Goal: Task Accomplishment & Management: Manage account settings

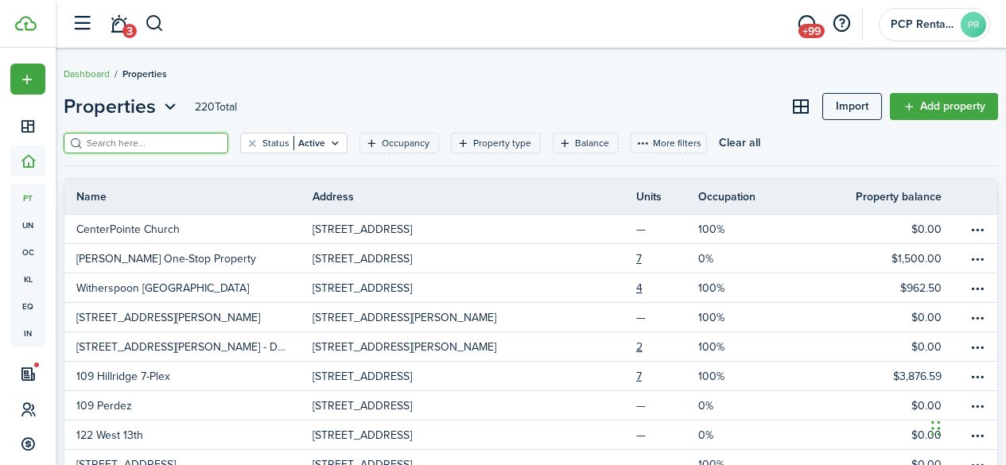
click at [137, 140] on input "search" at bounding box center [153, 143] width 140 height 15
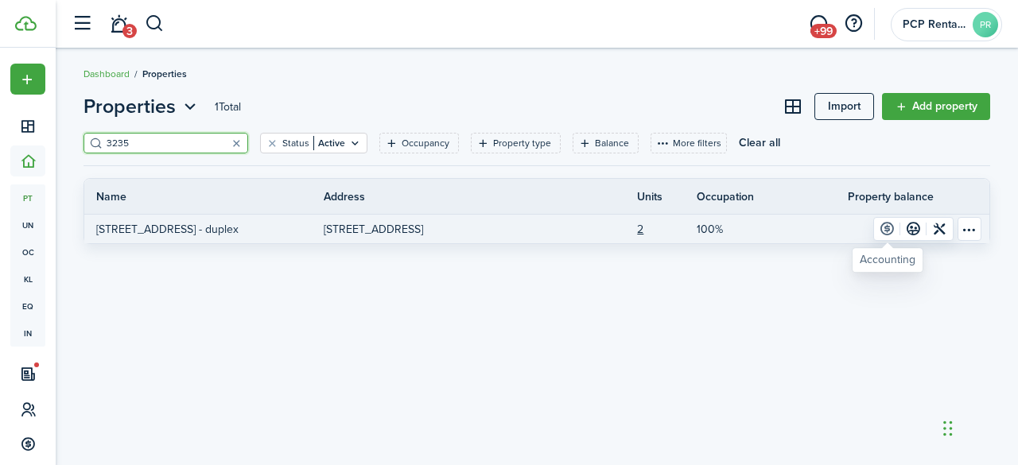
type input "3235"
click at [889, 233] on link at bounding box center [887, 229] width 26 height 22
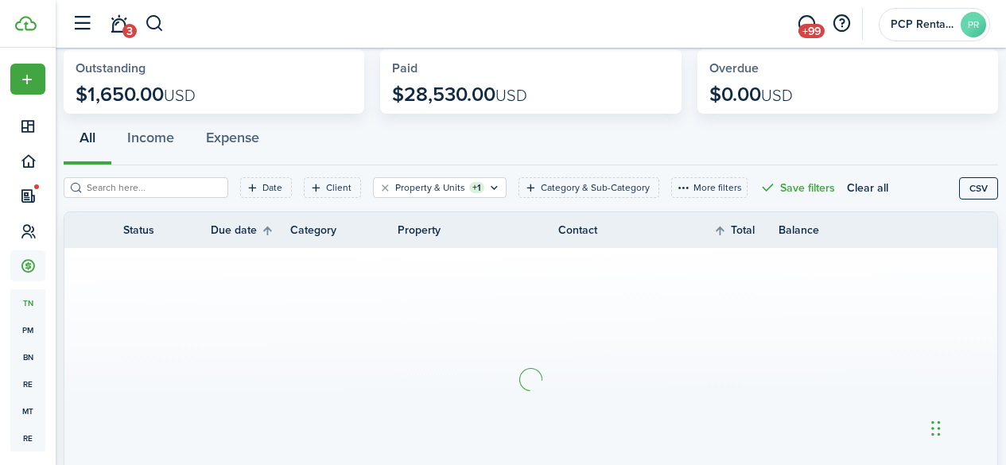
scroll to position [159, 0]
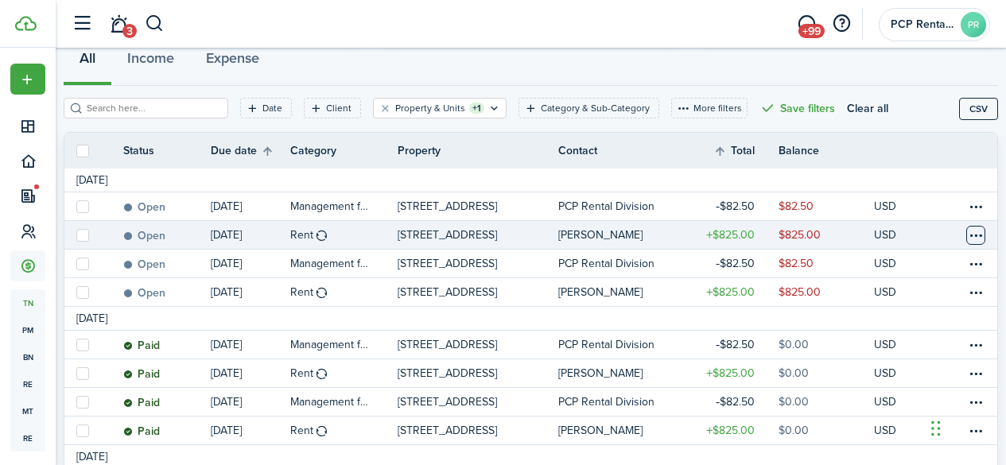
click at [966, 236] on table-menu-btn-icon at bounding box center [975, 235] width 19 height 19
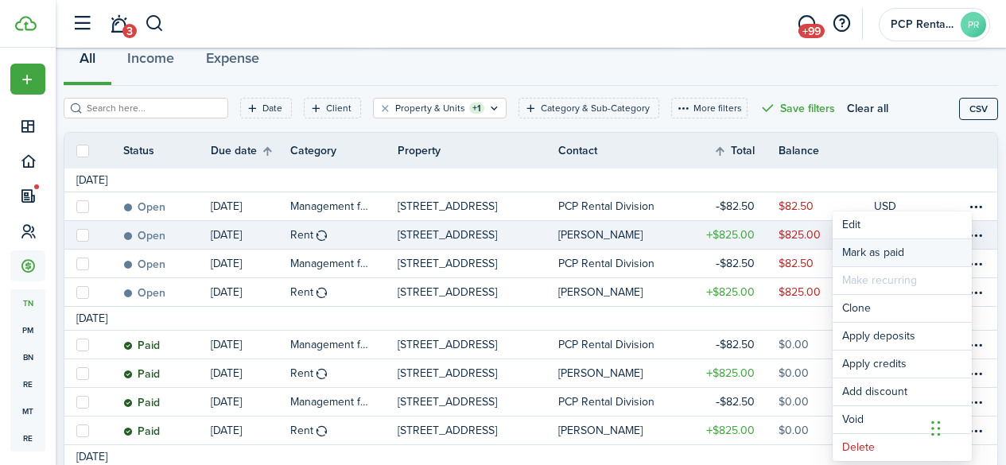
click at [892, 252] on link "Mark as paid" at bounding box center [902, 252] width 139 height 27
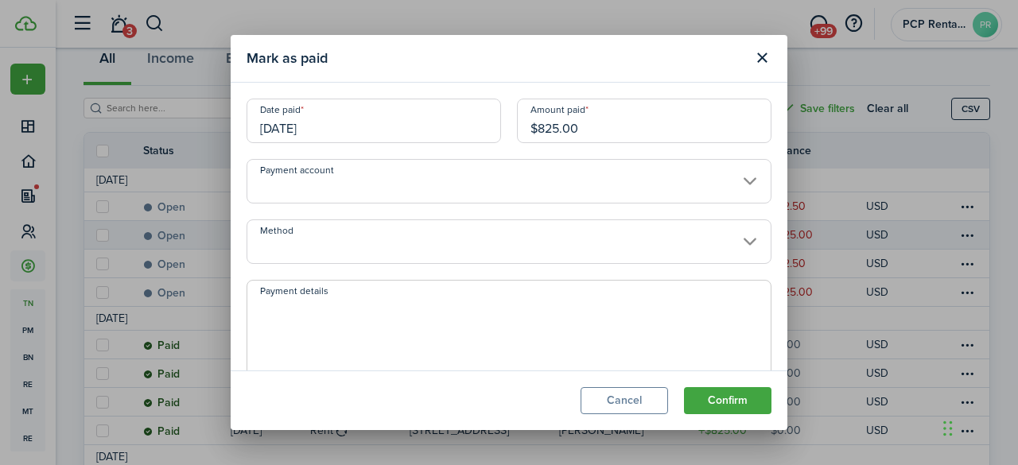
click at [340, 247] on input "Method" at bounding box center [509, 242] width 525 height 45
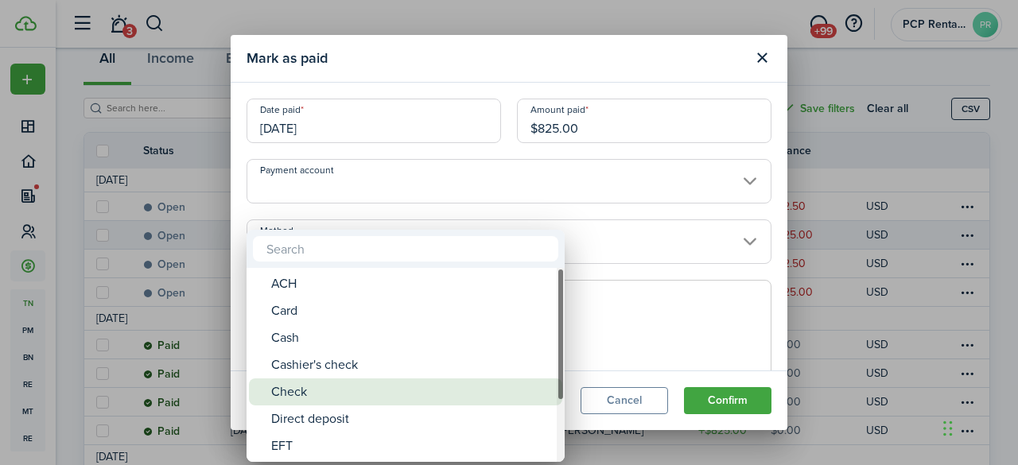
click at [304, 396] on div "Check" at bounding box center [412, 392] width 282 height 27
type input "Check"
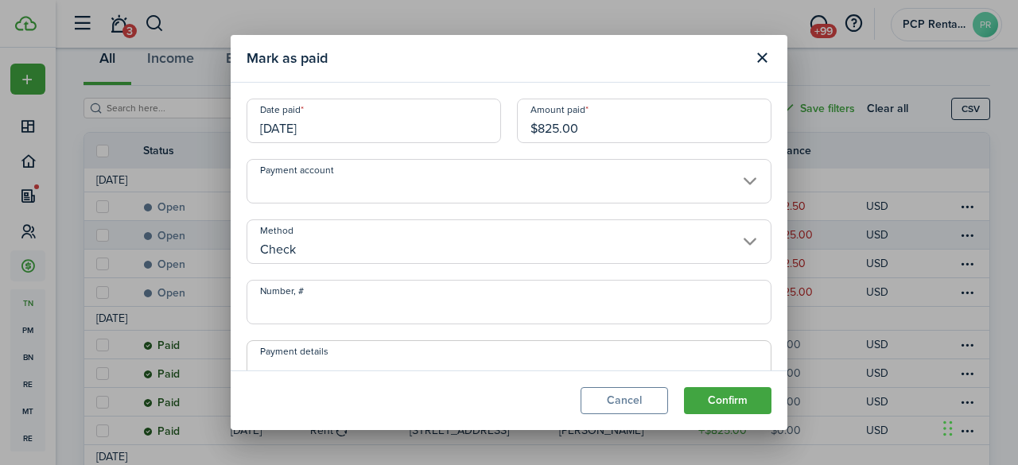
click at [347, 306] on input "Number, #" at bounding box center [509, 302] width 525 height 45
type input "243"
click at [711, 398] on button "Confirm" at bounding box center [727, 400] width 87 height 27
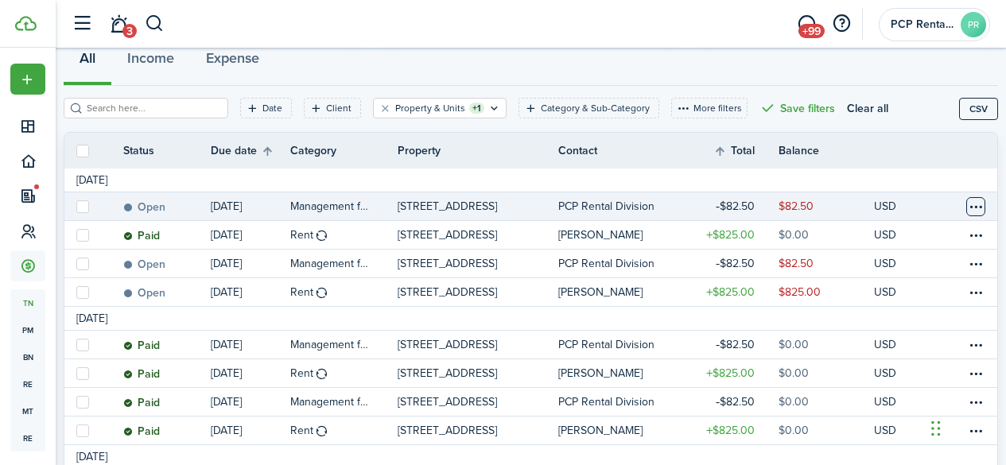
click at [966, 207] on table-menu-btn-icon at bounding box center [975, 206] width 19 height 19
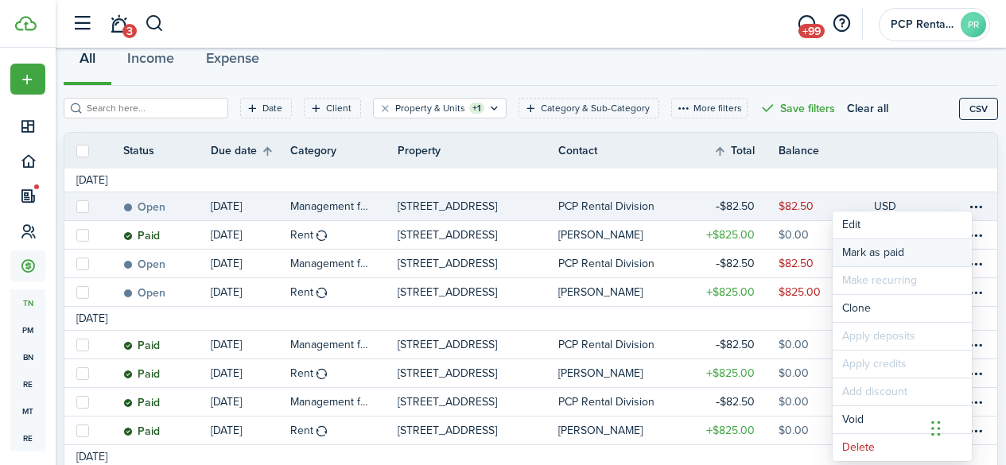
click at [884, 249] on link "Mark as paid" at bounding box center [902, 252] width 139 height 27
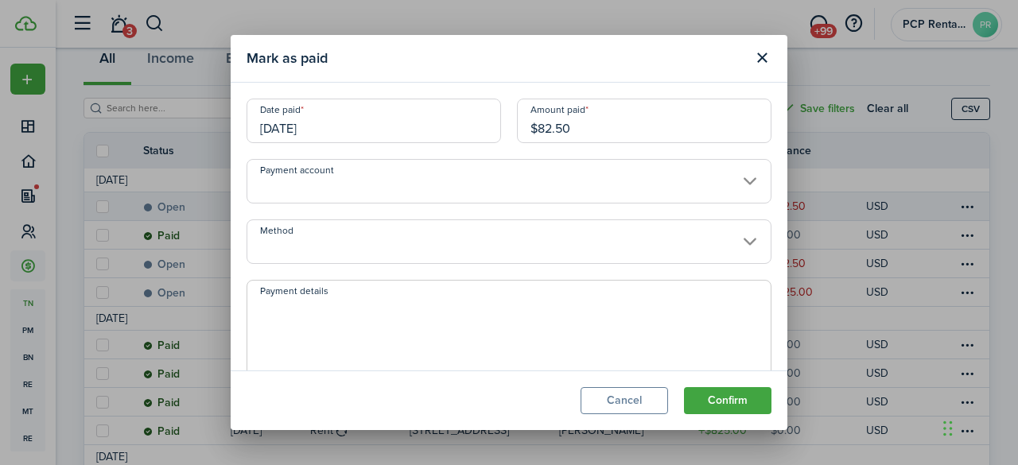
click at [359, 127] on input "[DATE]" at bounding box center [374, 121] width 254 height 45
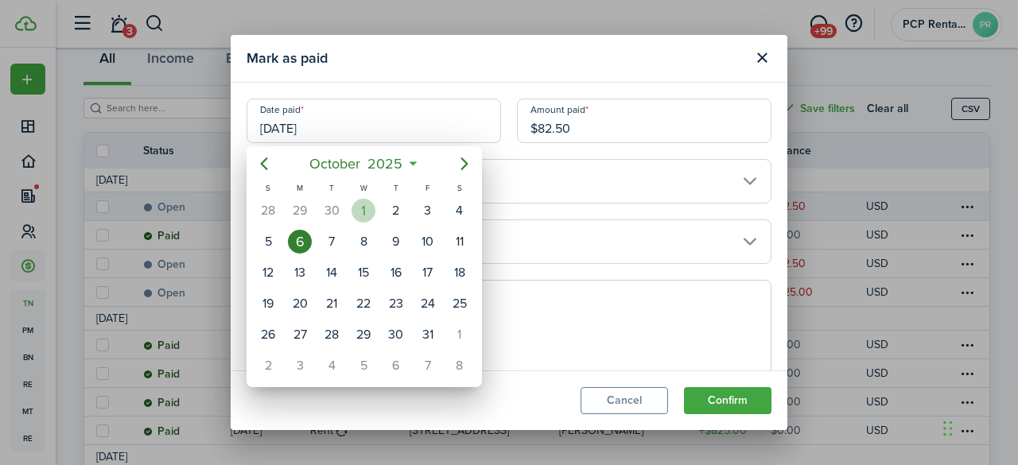
click at [362, 212] on div "1" at bounding box center [364, 211] width 24 height 24
type input "[DATE]"
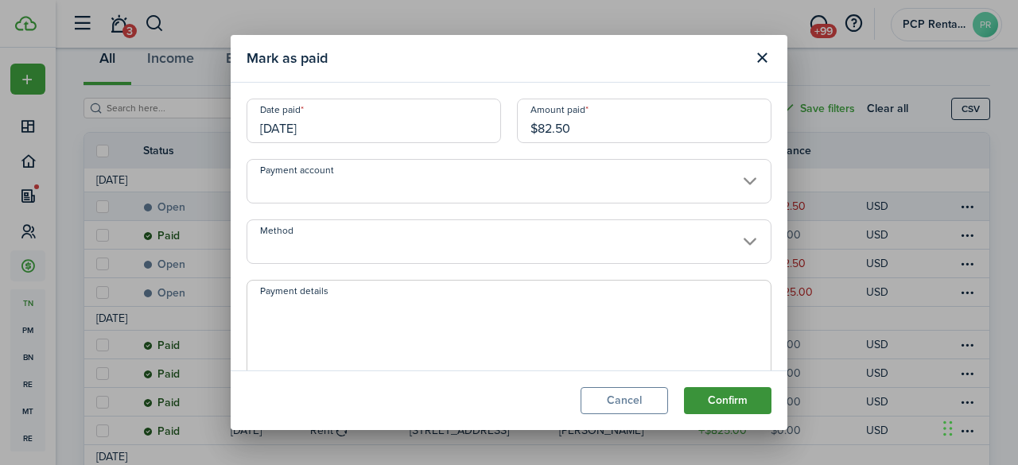
click at [709, 402] on button "Confirm" at bounding box center [727, 400] width 87 height 27
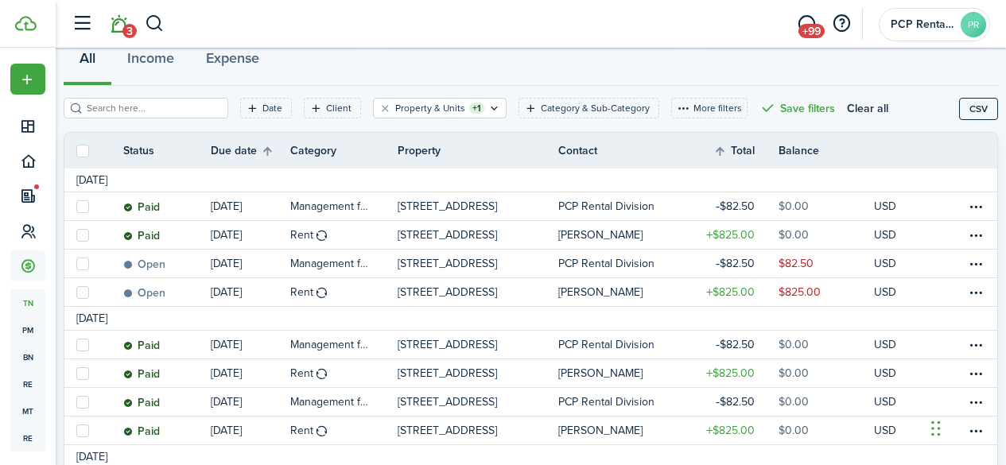
click at [119, 27] on link "3" at bounding box center [118, 24] width 30 height 41
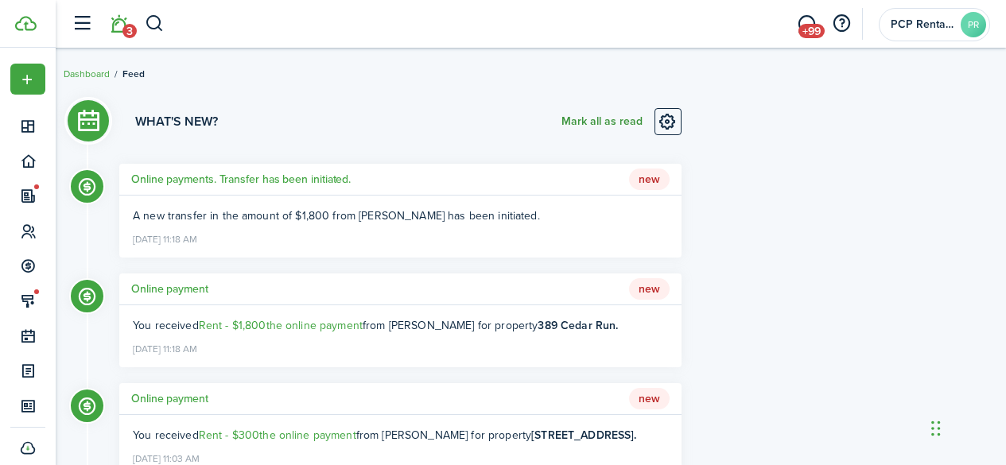
click at [578, 122] on button "Mark all as read" at bounding box center [601, 121] width 81 height 27
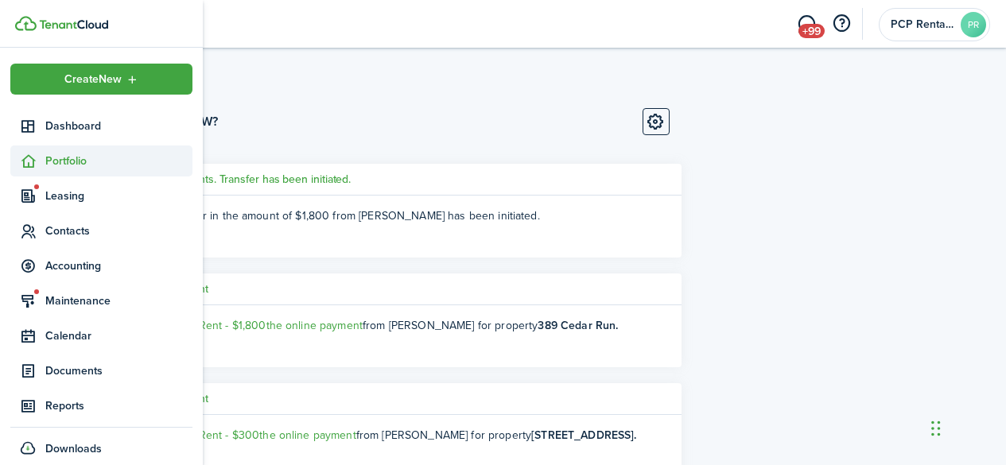
click at [69, 165] on span "Portfolio" at bounding box center [118, 161] width 147 height 17
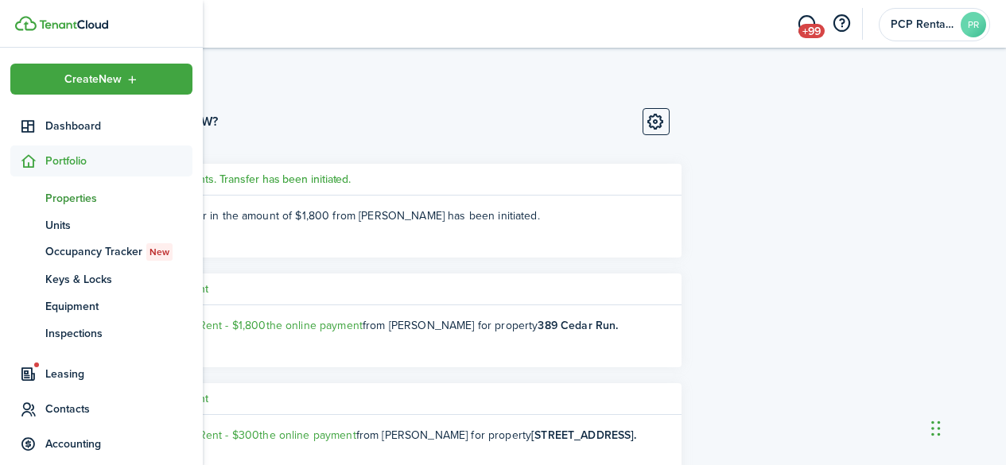
click at [70, 207] on link "pt Properties" at bounding box center [101, 198] width 182 height 27
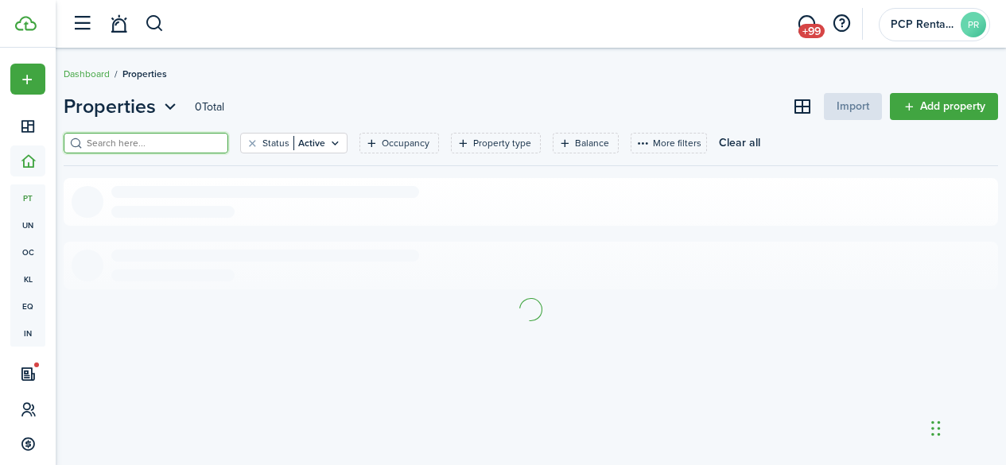
click at [196, 143] on input "search" at bounding box center [153, 143] width 140 height 15
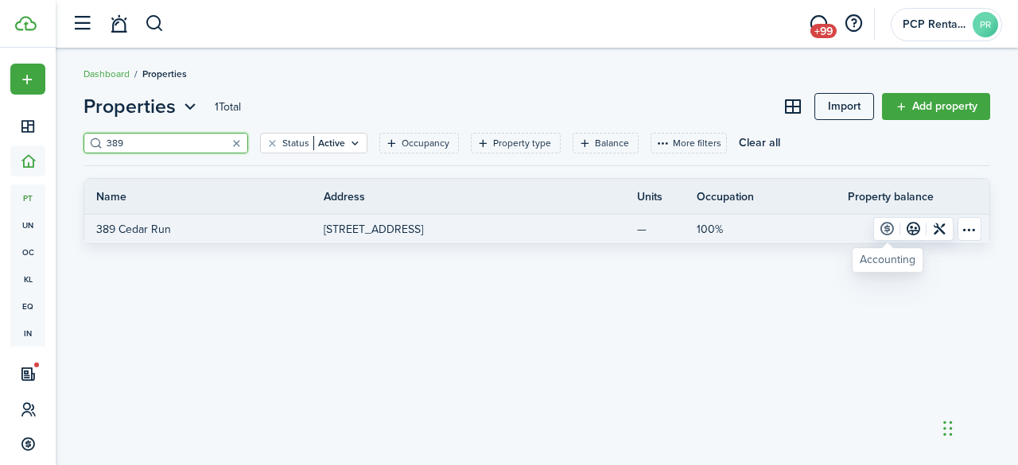
type input "389"
click at [887, 227] on link at bounding box center [887, 229] width 26 height 22
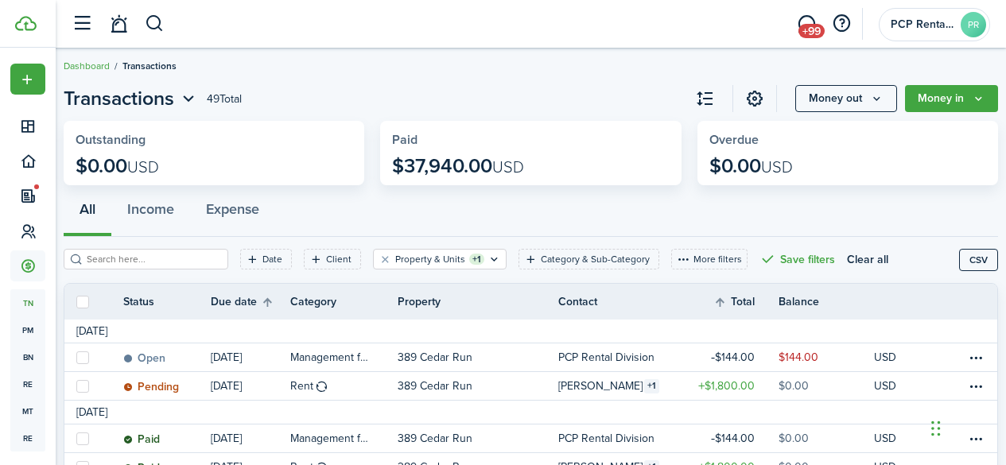
scroll to position [80, 0]
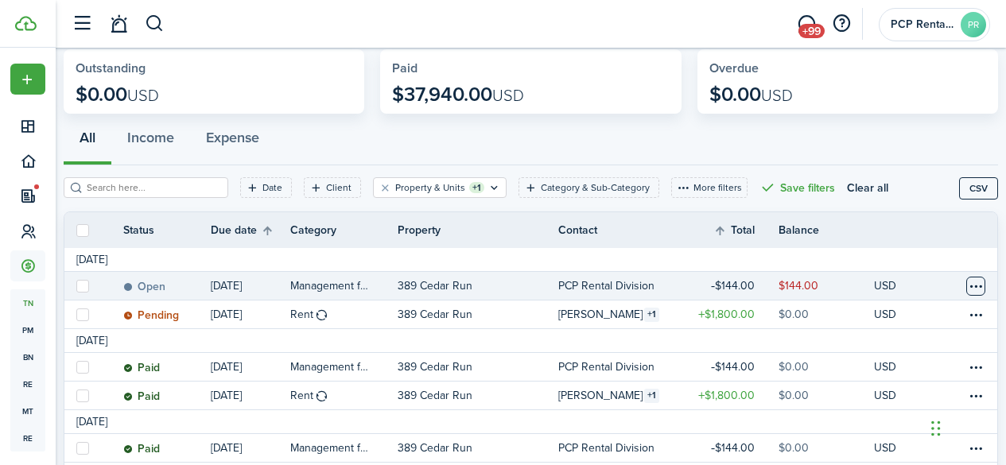
click at [966, 286] on table-menu-btn-icon at bounding box center [975, 286] width 19 height 19
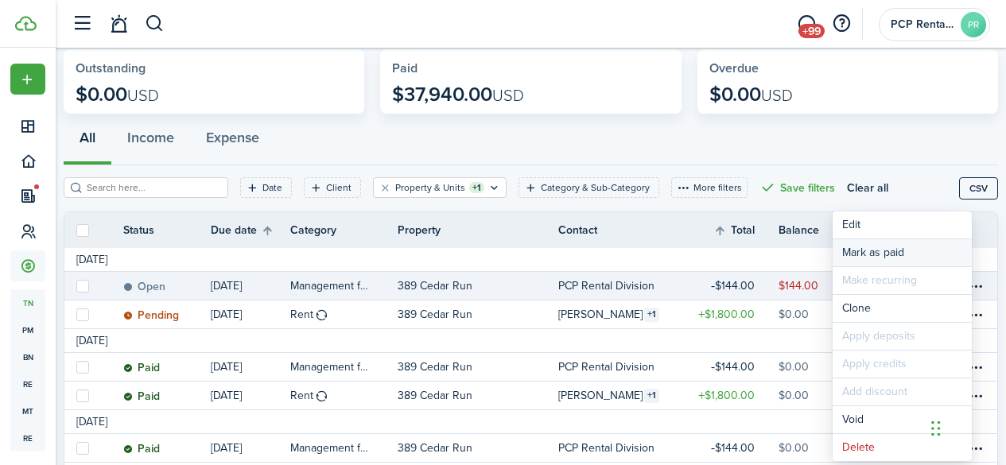
click at [868, 245] on link "Mark as paid" at bounding box center [902, 252] width 139 height 27
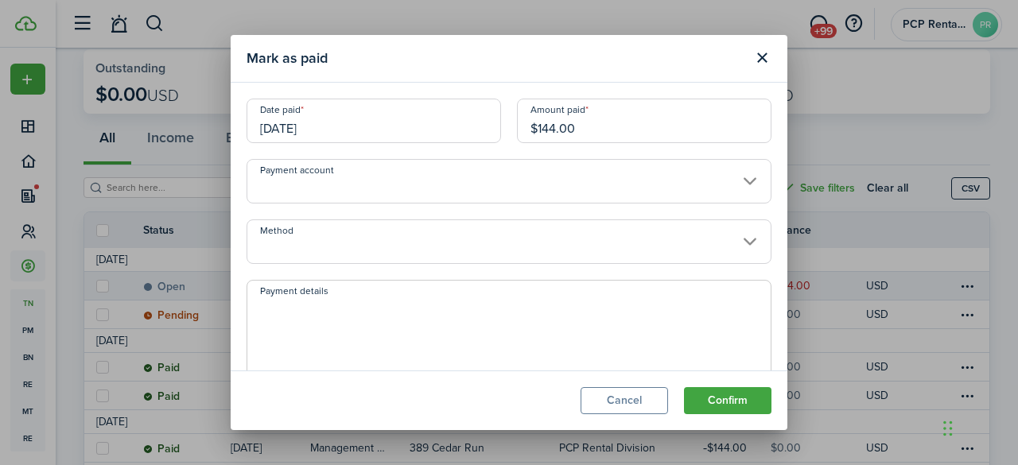
click at [727, 387] on modal-footer "Cancel Confirm" at bounding box center [509, 401] width 557 height 60
click at [727, 394] on button "Confirm" at bounding box center [727, 400] width 87 height 27
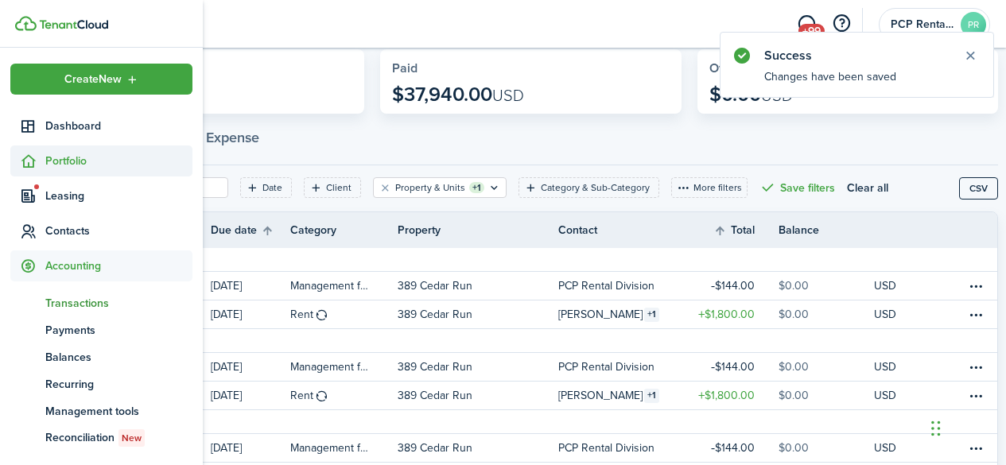
click at [65, 159] on span "Portfolio" at bounding box center [118, 161] width 147 height 17
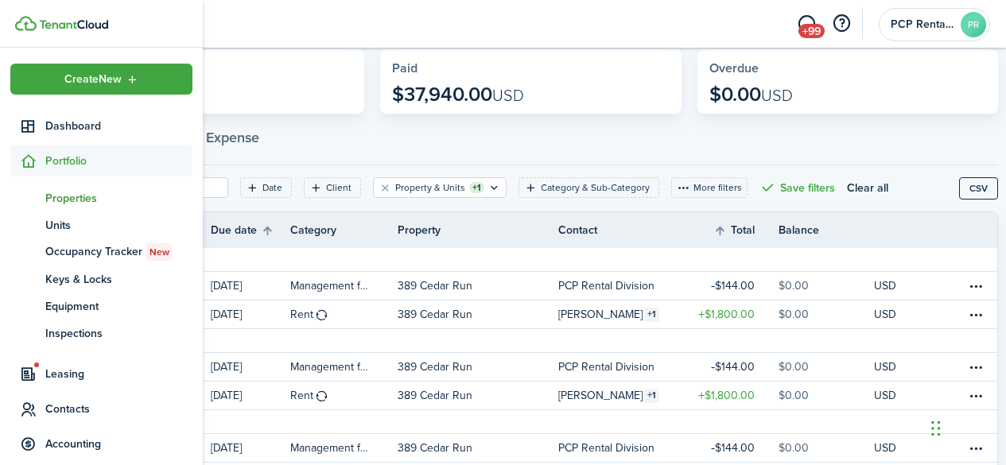
click at [62, 196] on span "Properties" at bounding box center [118, 198] width 147 height 17
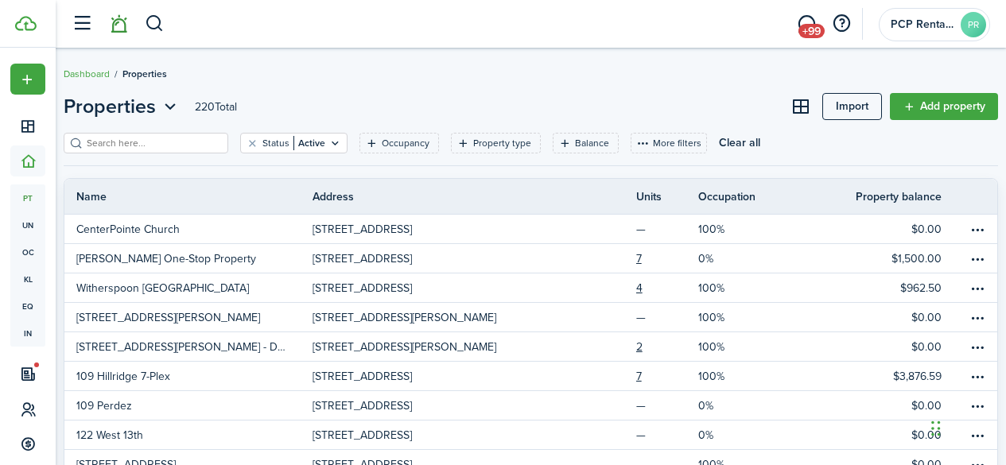
click at [116, 26] on link at bounding box center [118, 24] width 30 height 41
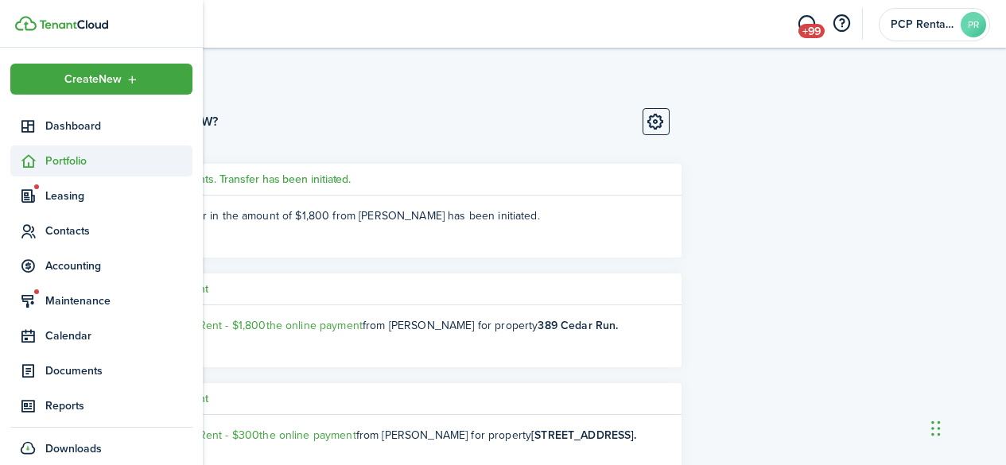
click at [63, 154] on span "Portfolio" at bounding box center [118, 161] width 147 height 17
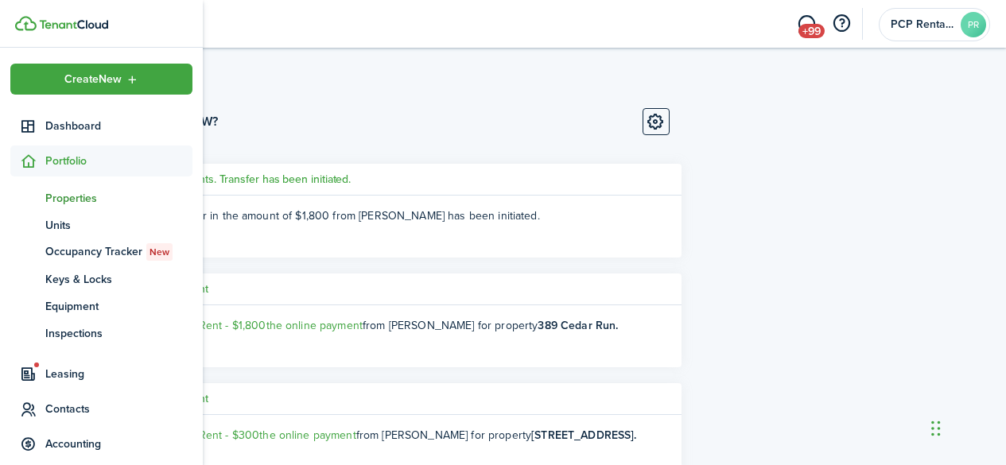
click at [58, 200] on span "Properties" at bounding box center [118, 198] width 147 height 17
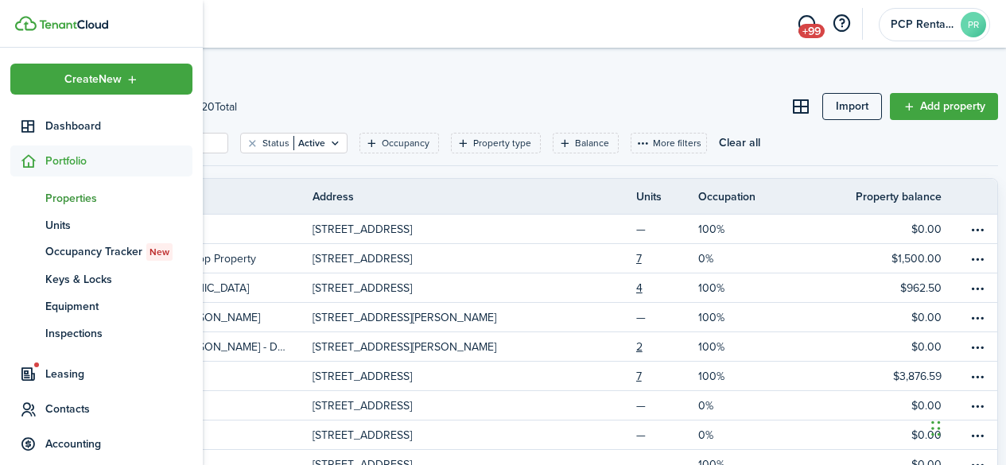
scroll to position [190, 0]
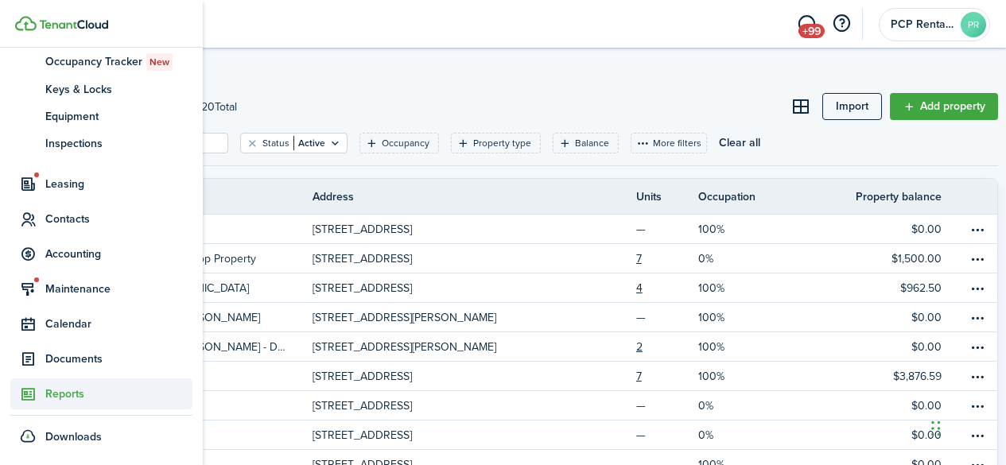
click at [56, 395] on span "Reports" at bounding box center [118, 394] width 147 height 17
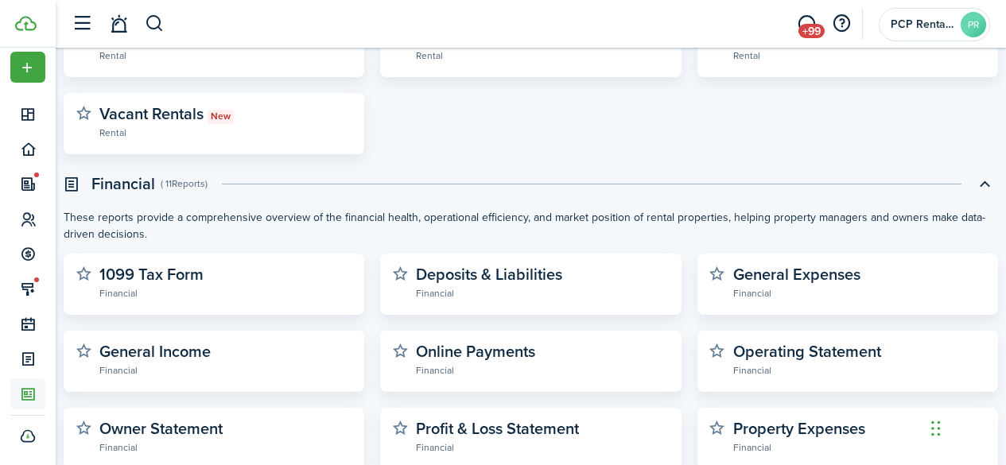
scroll to position [477, 0]
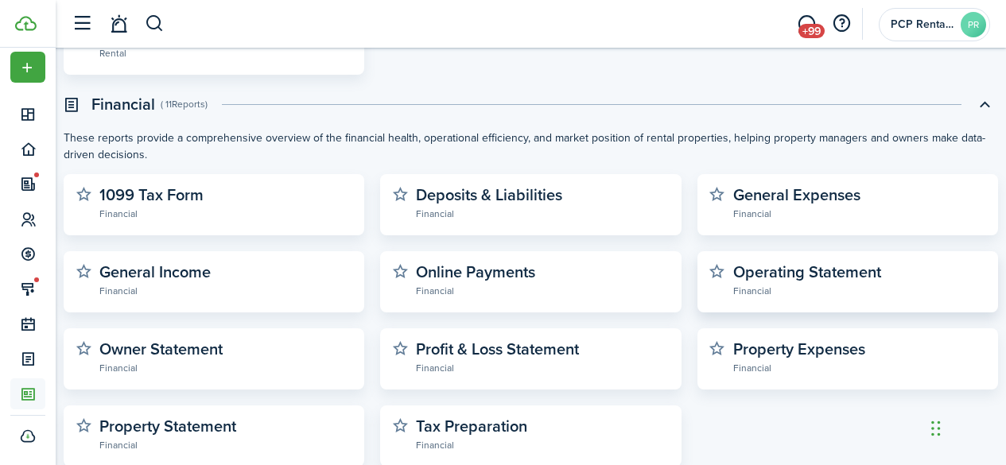
click at [766, 269] on widget-stats-description "Operating Statement" at bounding box center [807, 272] width 148 height 24
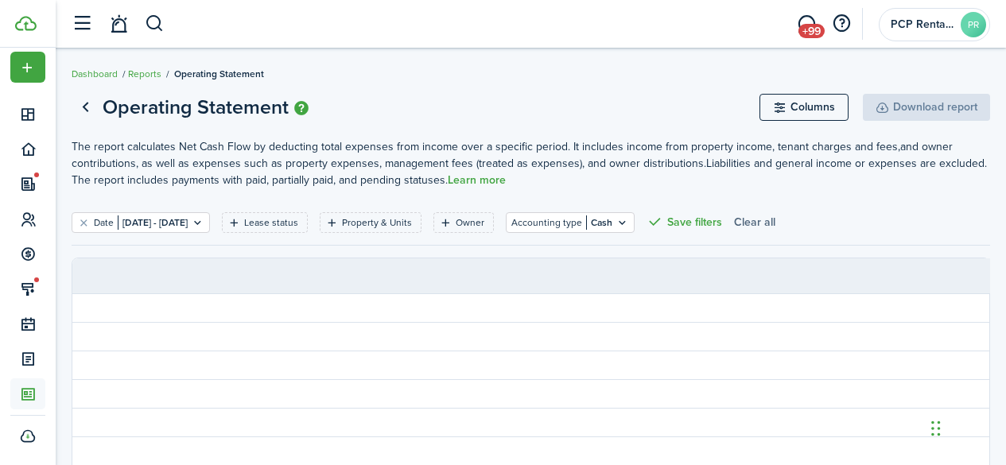
click at [775, 223] on button "Clear all" at bounding box center [754, 222] width 41 height 21
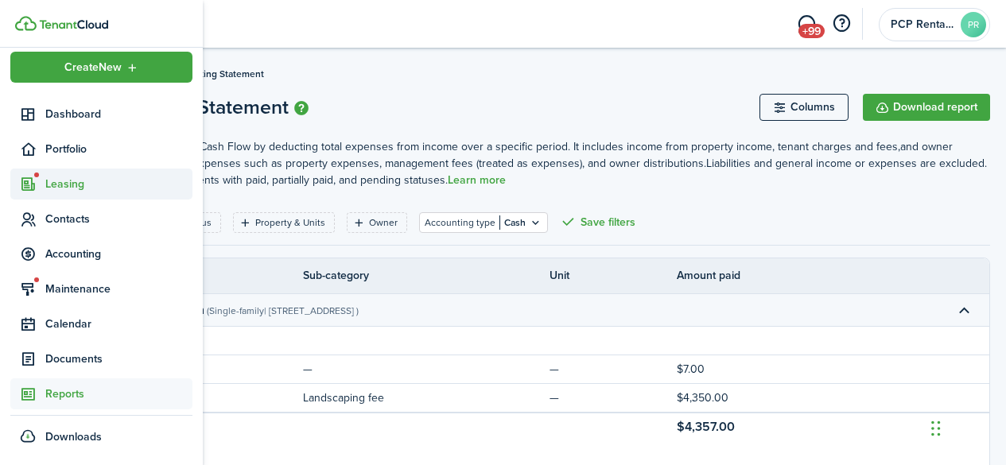
click at [58, 189] on span "Leasing" at bounding box center [118, 184] width 147 height 17
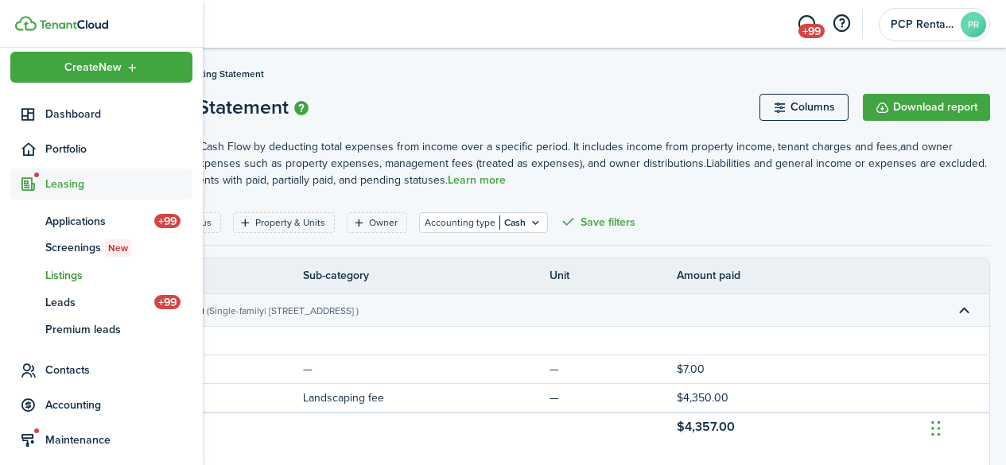
click at [65, 270] on span "Listings" at bounding box center [118, 275] width 147 height 17
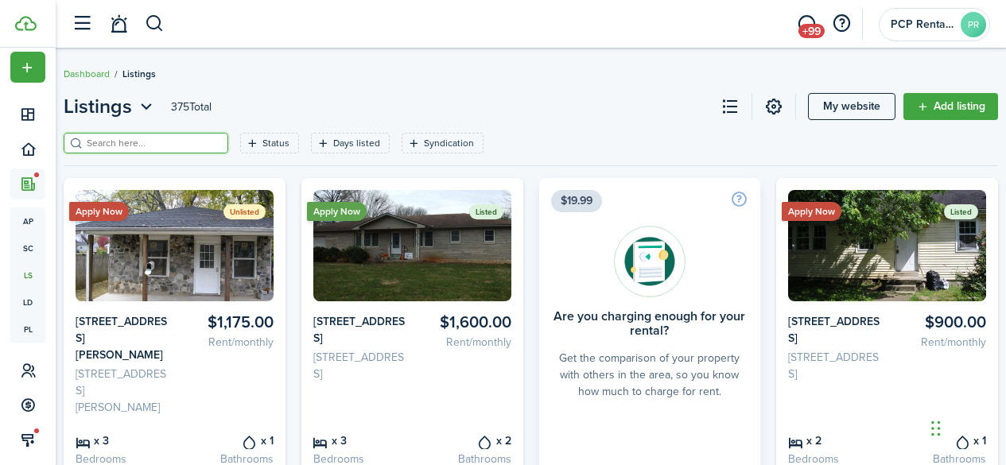
click at [183, 141] on input "search" at bounding box center [153, 143] width 140 height 15
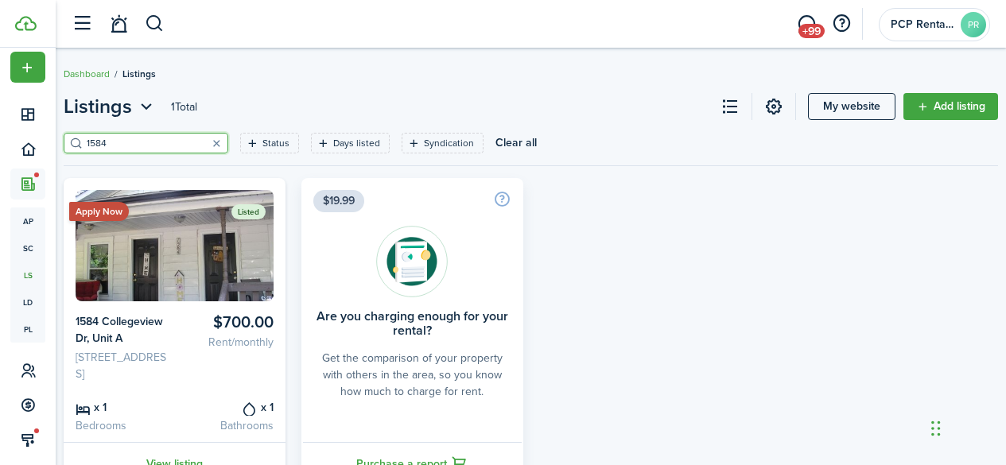
scroll to position [80, 0]
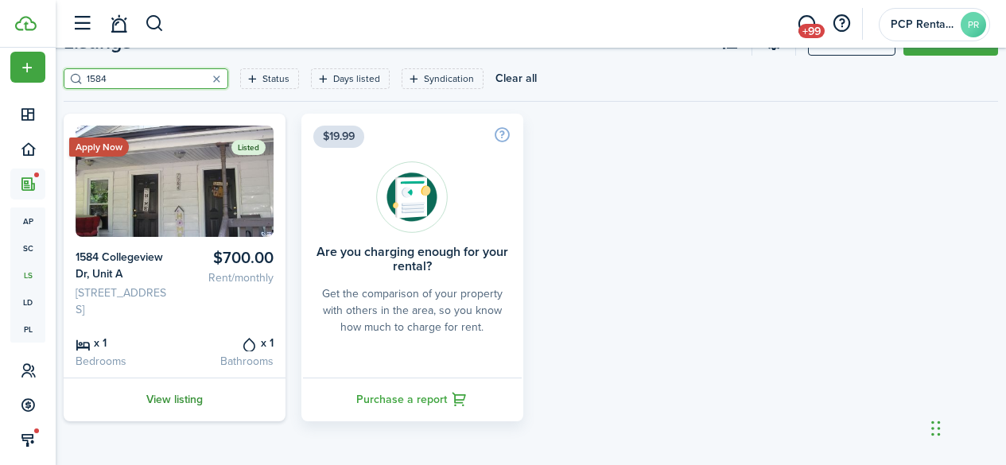
type input "1584"
click at [169, 420] on link "View listing" at bounding box center [175, 400] width 222 height 44
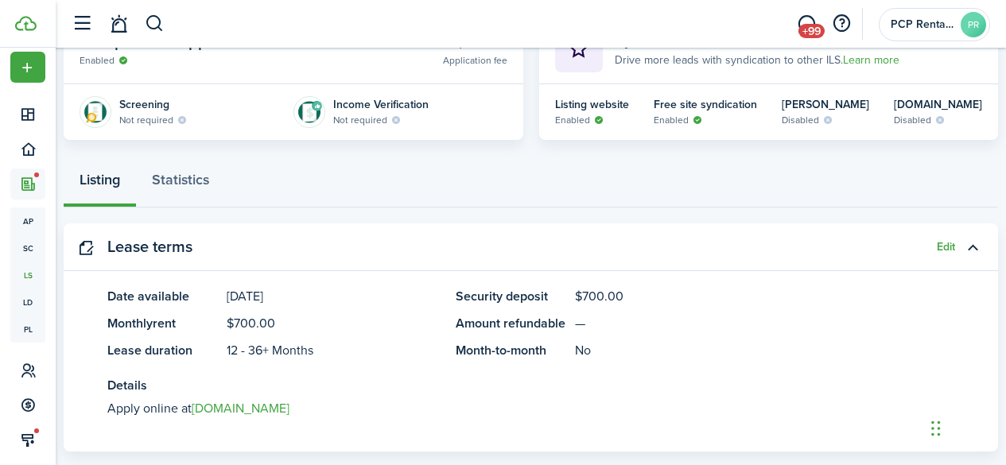
scroll to position [398, 0]
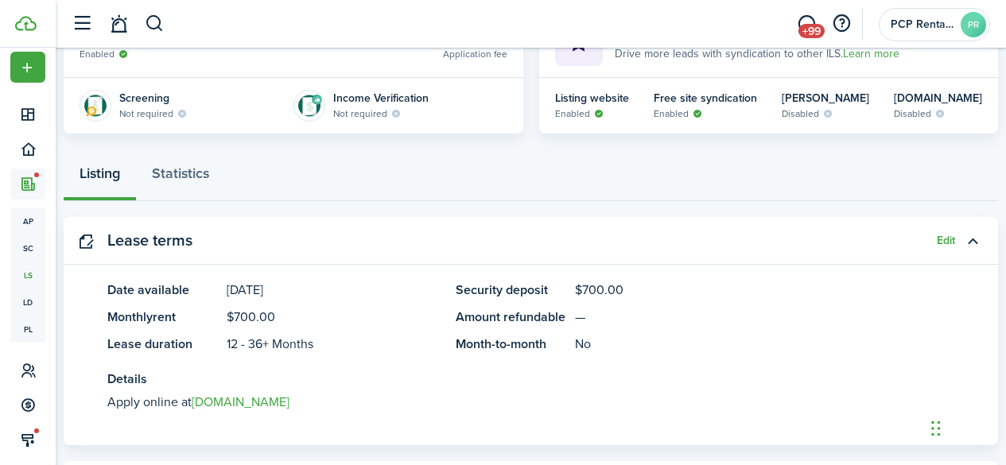
click at [927, 248] on panel-main-header "Lease terms Edit" at bounding box center [531, 241] width 934 height 48
click at [937, 238] on button "Edit" at bounding box center [946, 241] width 18 height 13
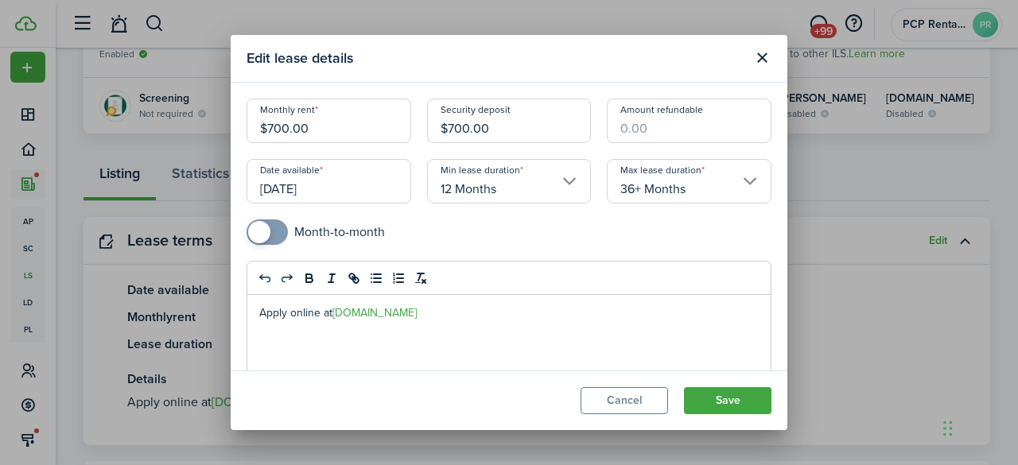
click at [274, 126] on input "$700.00" at bounding box center [329, 121] width 165 height 45
type input "$800.00"
click at [453, 130] on input "$700.00" at bounding box center [509, 121] width 165 height 45
type input "$800.00"
click at [712, 390] on button "Save" at bounding box center [727, 400] width 87 height 27
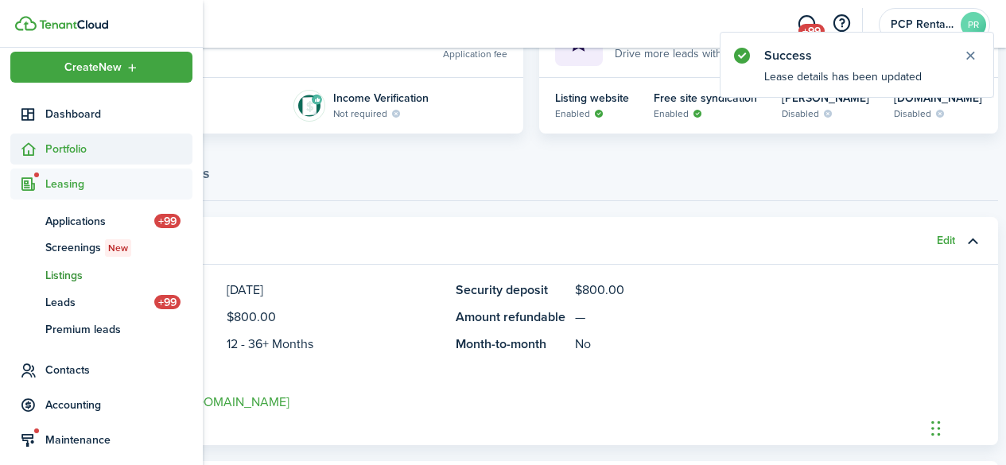
click at [69, 146] on span "Portfolio" at bounding box center [118, 149] width 147 height 17
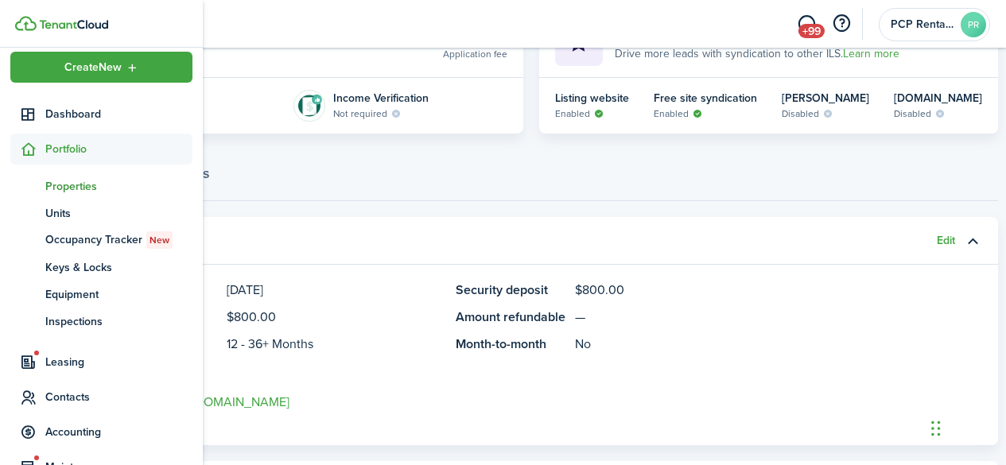
click at [67, 186] on span "Properties" at bounding box center [118, 186] width 147 height 17
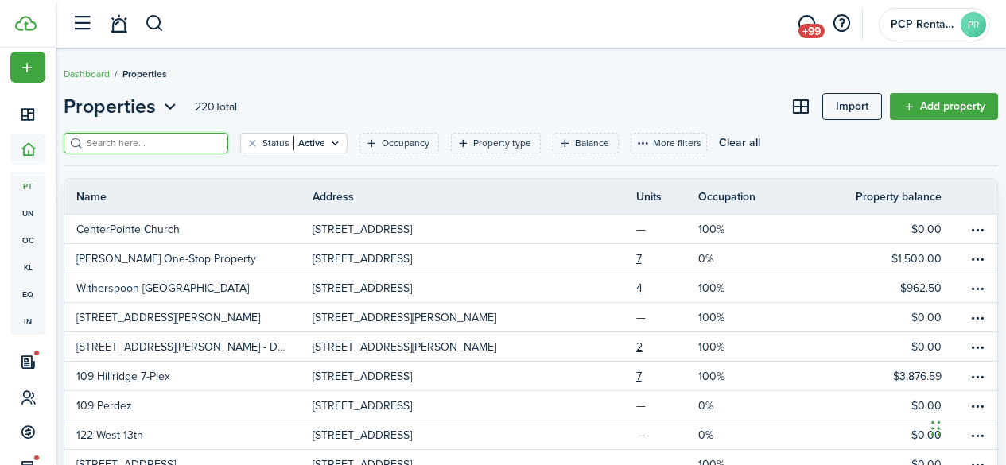
click at [115, 142] on input "search" at bounding box center [153, 143] width 140 height 15
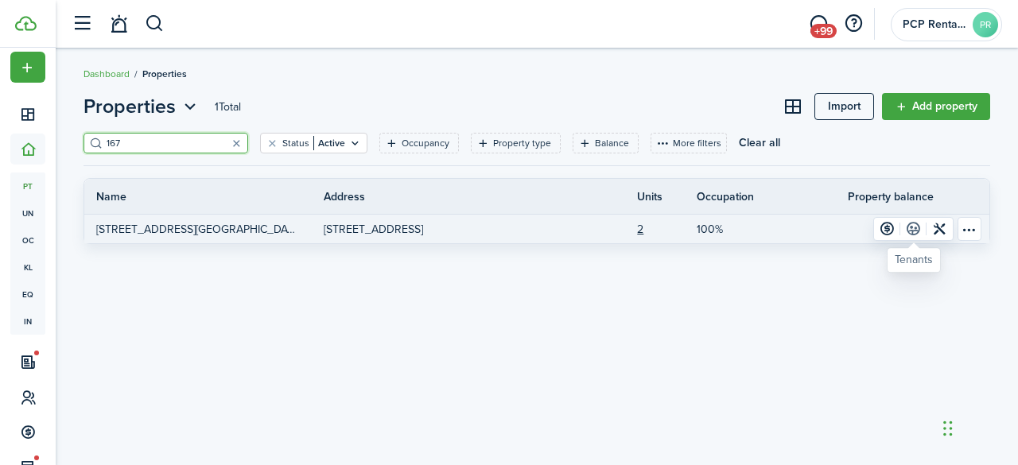
type input "167"
click at [908, 232] on link at bounding box center [913, 229] width 26 height 22
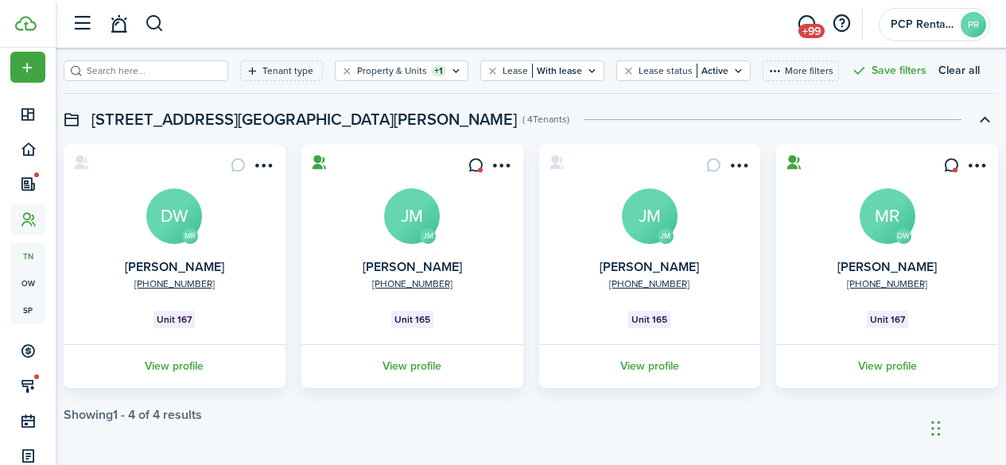
scroll to position [73, 0]
click at [193, 366] on link "View profile" at bounding box center [174, 366] width 227 height 44
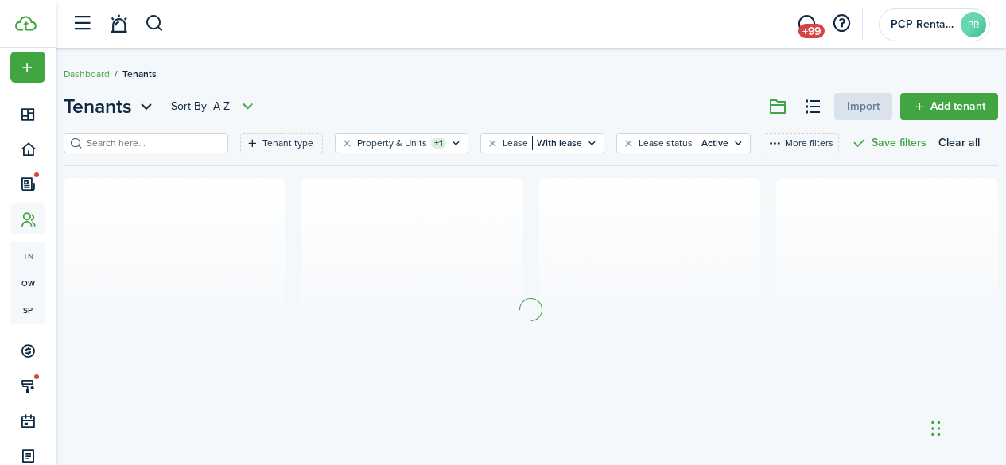
scroll to position [19, 0]
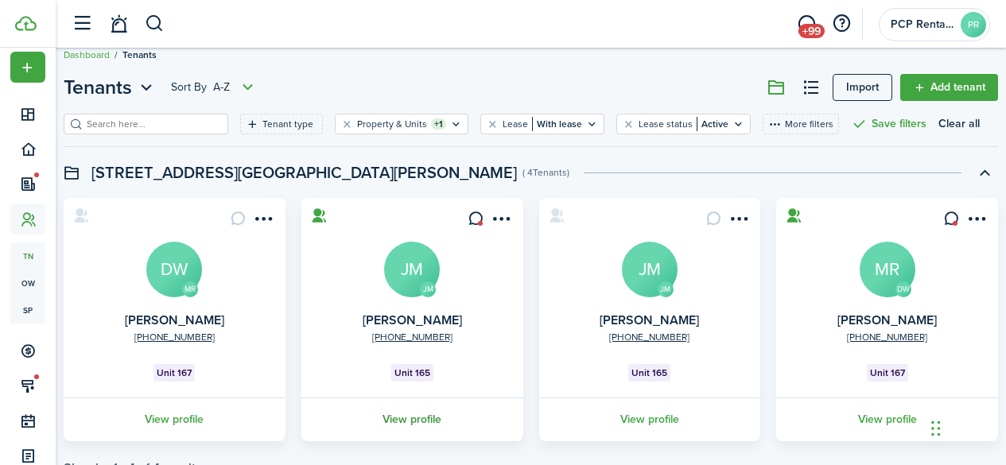
click at [431, 419] on link "View profile" at bounding box center [412, 420] width 227 height 44
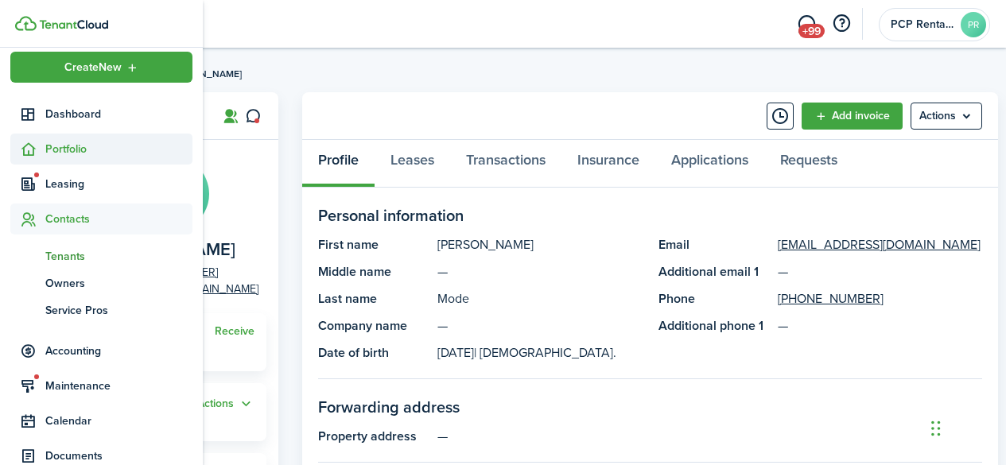
click at [58, 145] on span "Portfolio" at bounding box center [118, 149] width 147 height 17
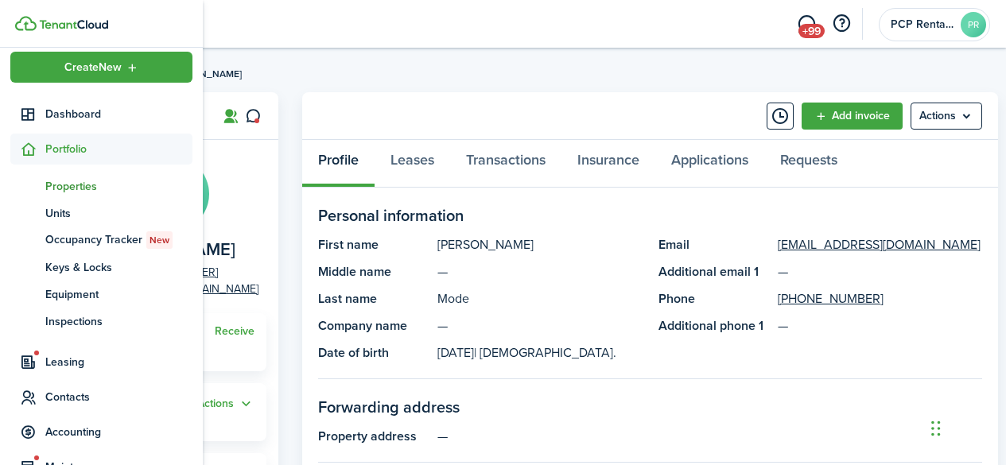
click at [56, 182] on span "Properties" at bounding box center [118, 186] width 147 height 17
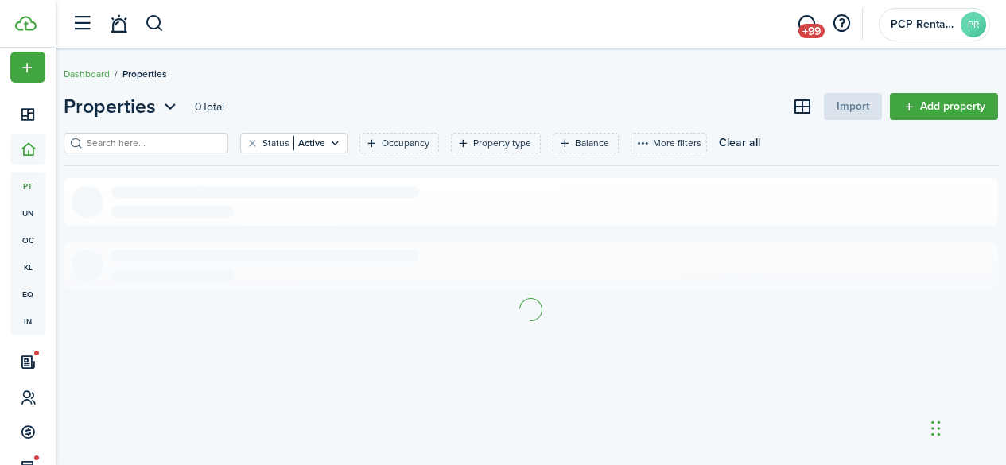
click at [208, 144] on input "search" at bounding box center [153, 143] width 140 height 15
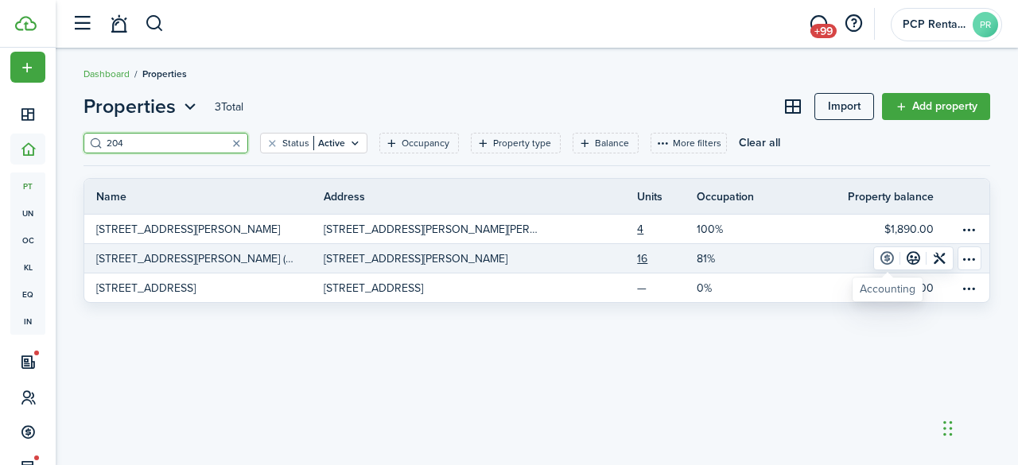
type input "204"
click at [888, 260] on link at bounding box center [887, 258] width 26 height 22
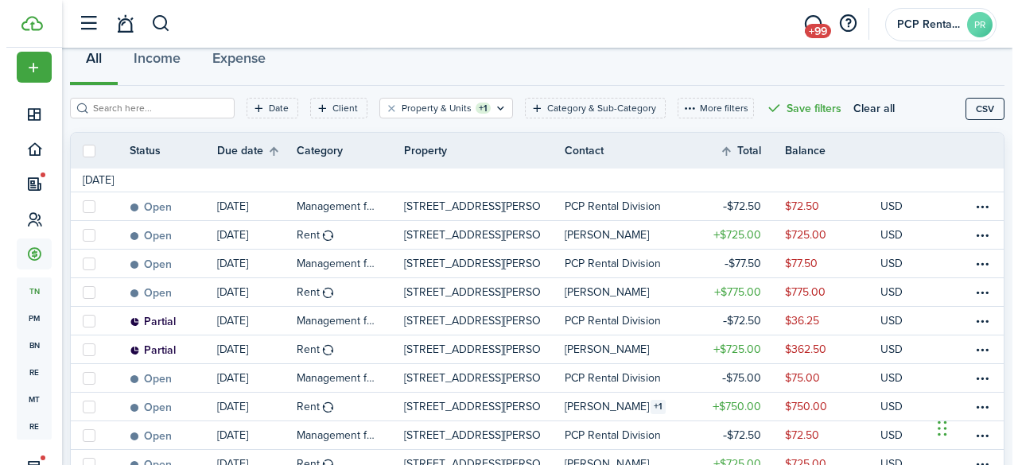
scroll to position [239, 0]
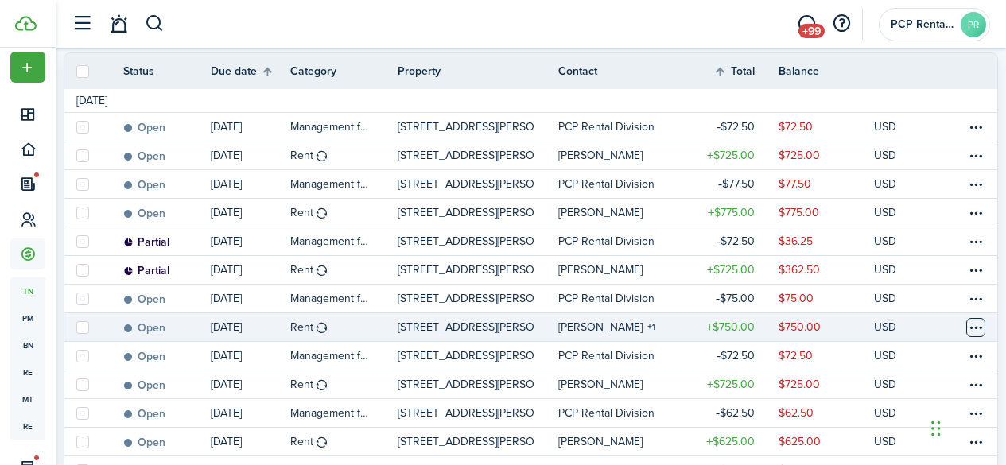
click at [966, 327] on table-menu-btn-icon at bounding box center [975, 327] width 19 height 19
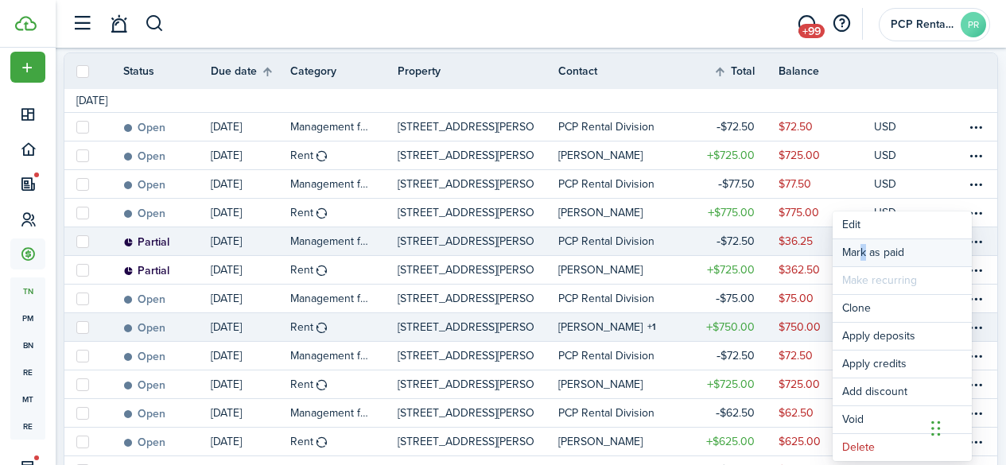
click at [859, 254] on link "Mark as paid" at bounding box center [902, 252] width 139 height 27
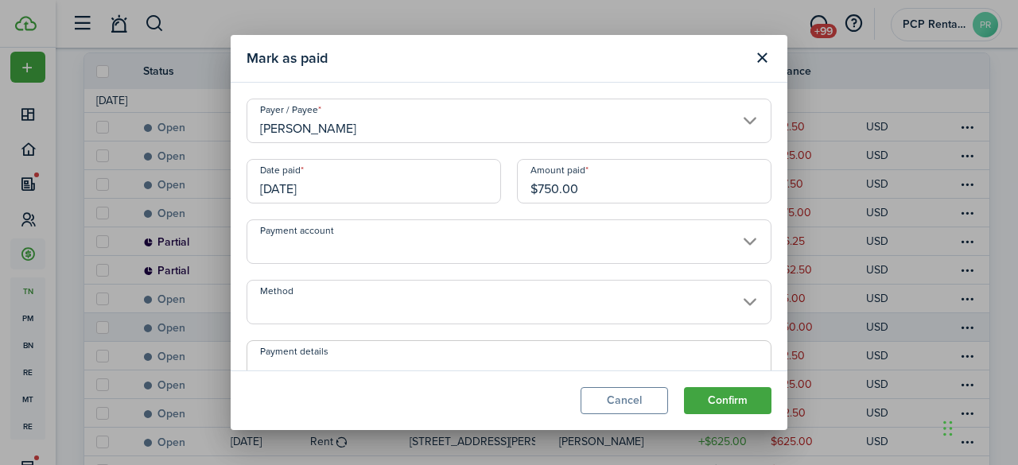
click at [366, 185] on input "[DATE]" at bounding box center [374, 181] width 254 height 45
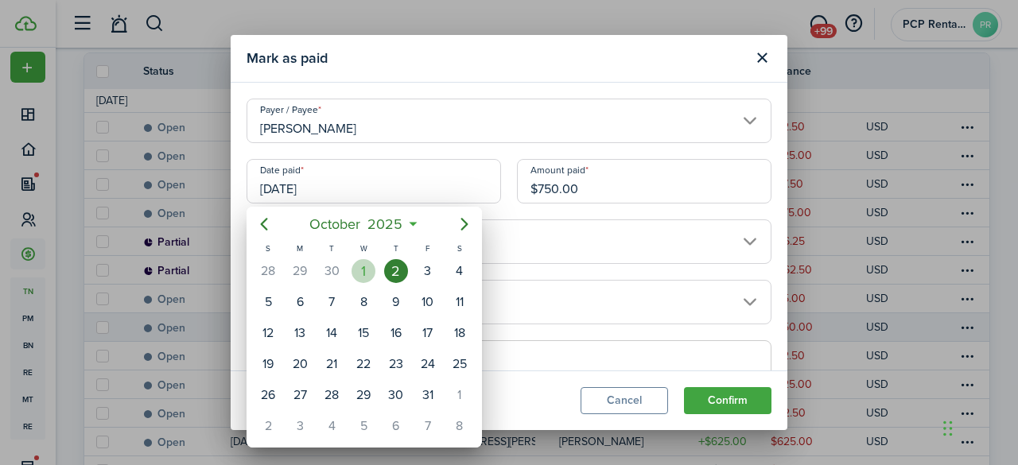
click at [363, 266] on div "1" at bounding box center [364, 271] width 24 height 24
type input "[DATE]"
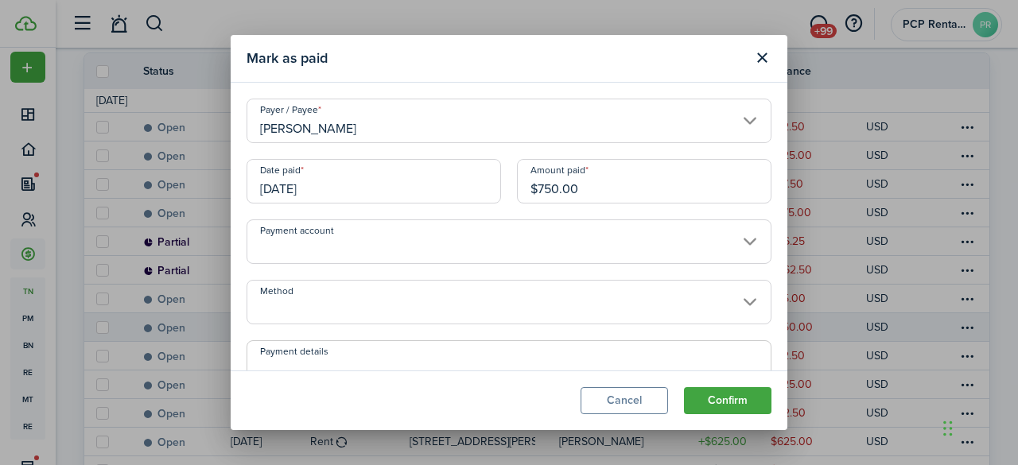
click at [336, 298] on input "Method" at bounding box center [509, 302] width 525 height 45
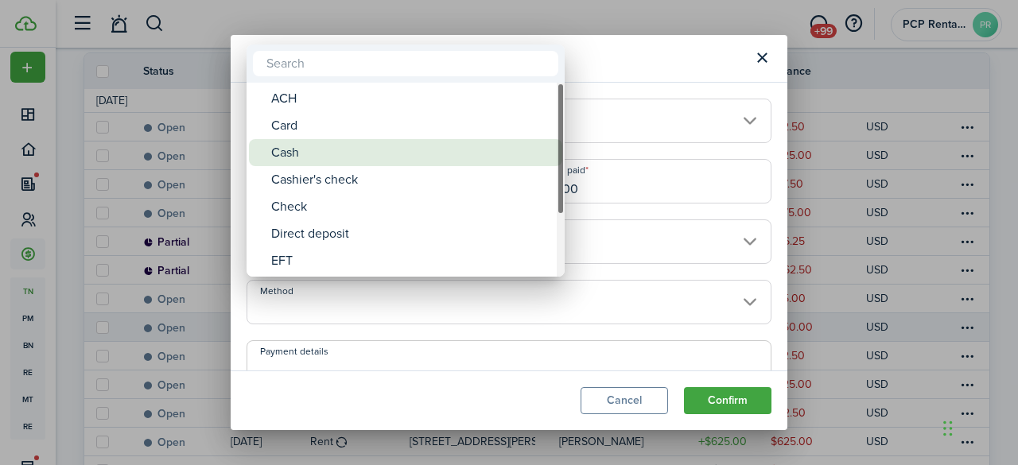
click at [290, 148] on div "Cash" at bounding box center [412, 152] width 282 height 27
type input "Cash"
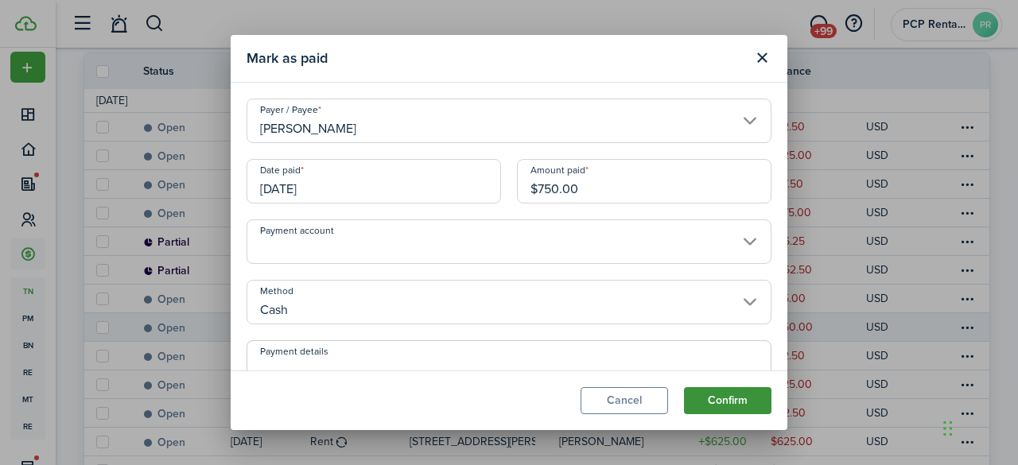
click at [709, 394] on button "Confirm" at bounding box center [727, 400] width 87 height 27
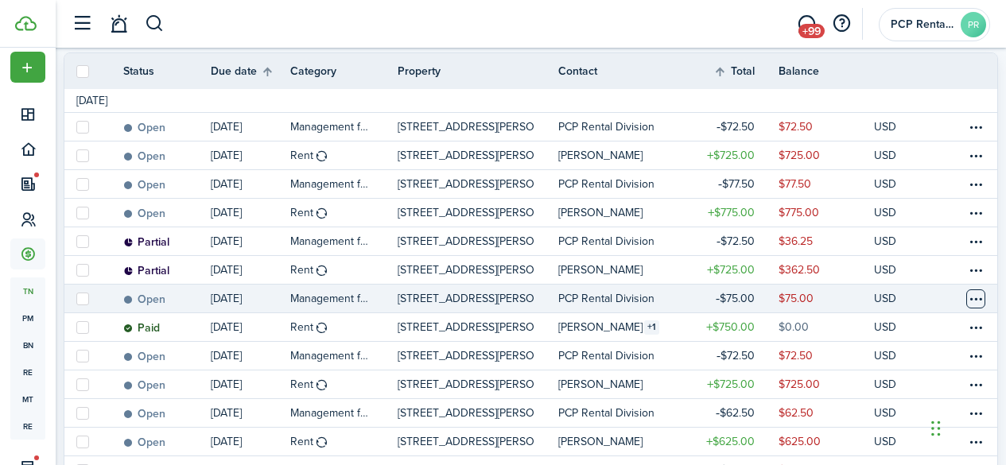
click at [966, 297] on table-menu-btn-icon at bounding box center [975, 298] width 19 height 19
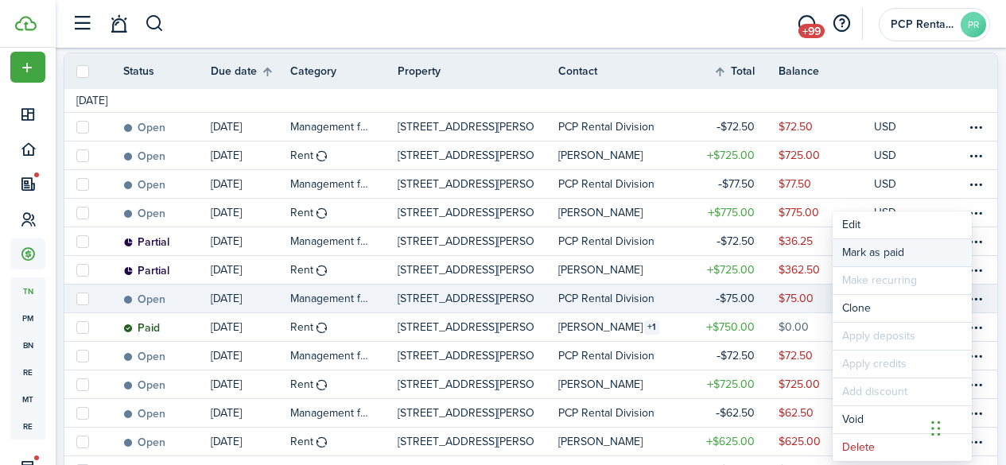
click at [877, 245] on link "Mark as paid" at bounding box center [902, 252] width 139 height 27
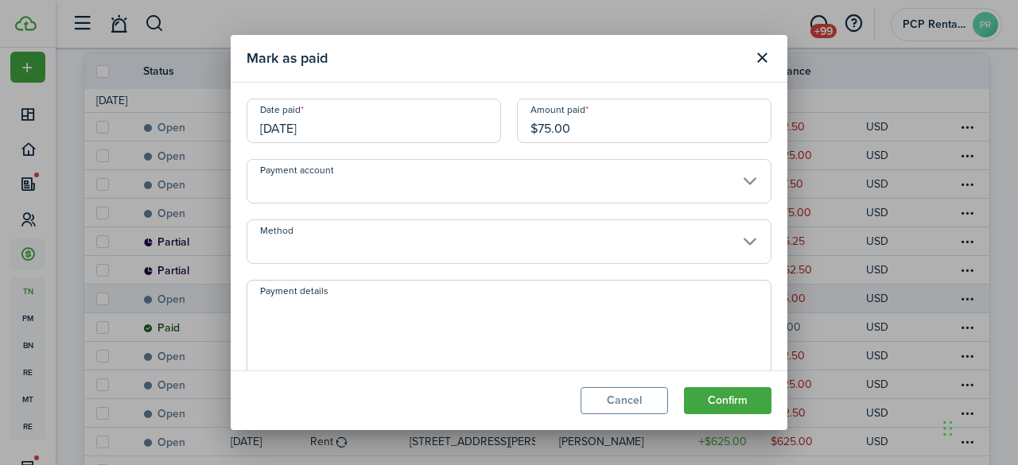
click at [359, 127] on input "[DATE]" at bounding box center [374, 121] width 254 height 45
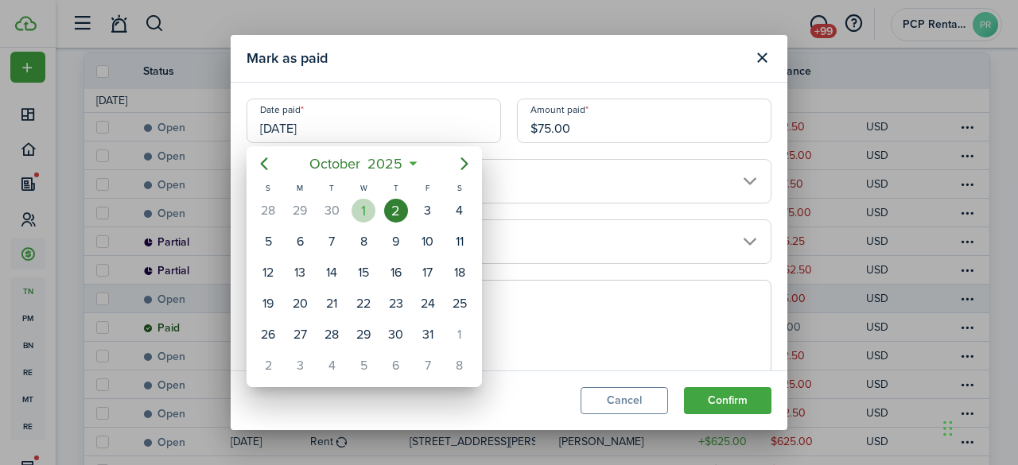
click at [363, 216] on div "1" at bounding box center [364, 211] width 24 height 24
type input "[DATE]"
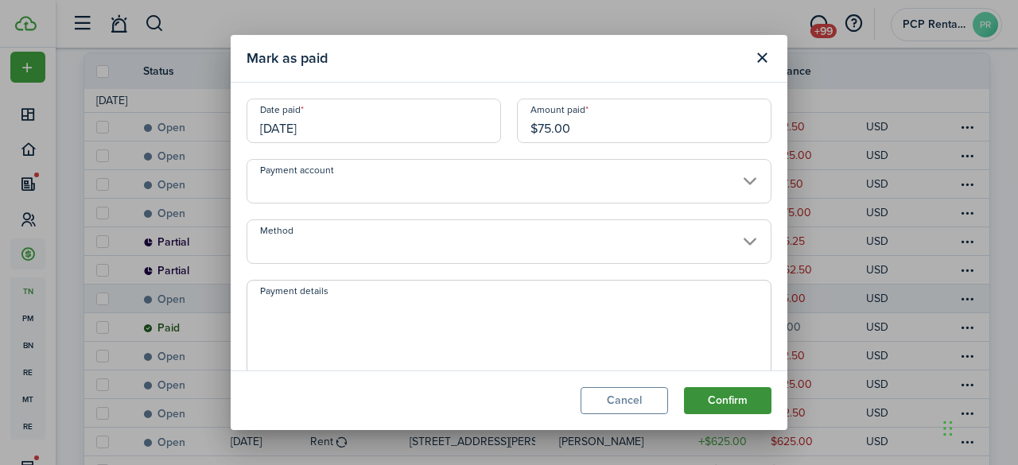
click at [741, 395] on button "Confirm" at bounding box center [727, 400] width 87 height 27
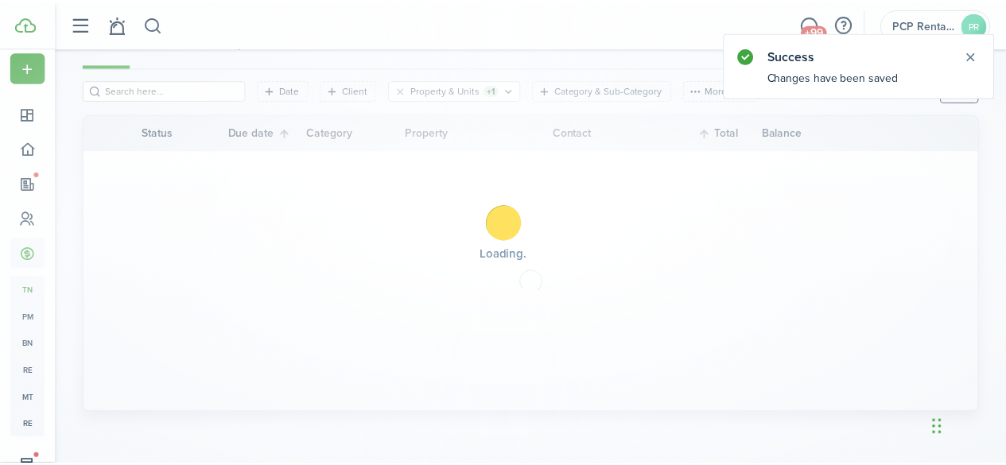
scroll to position [177, 0]
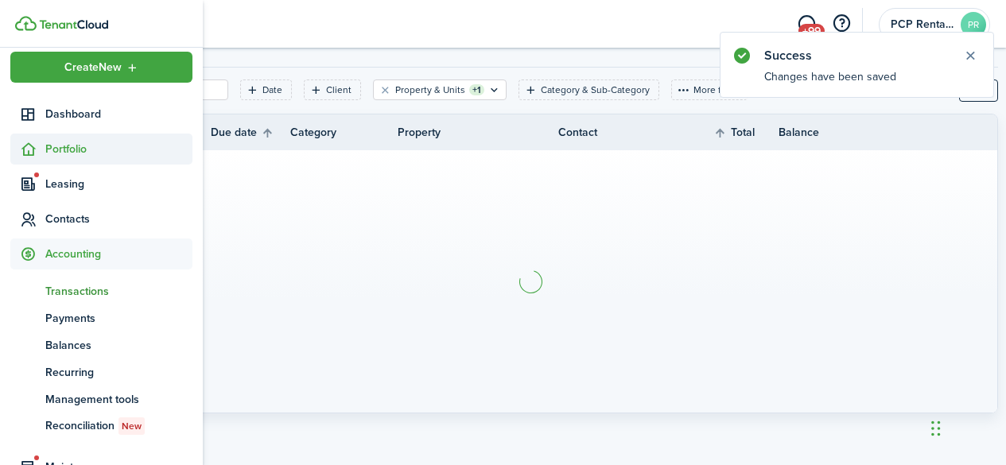
click at [59, 149] on span "Portfolio" at bounding box center [118, 149] width 147 height 17
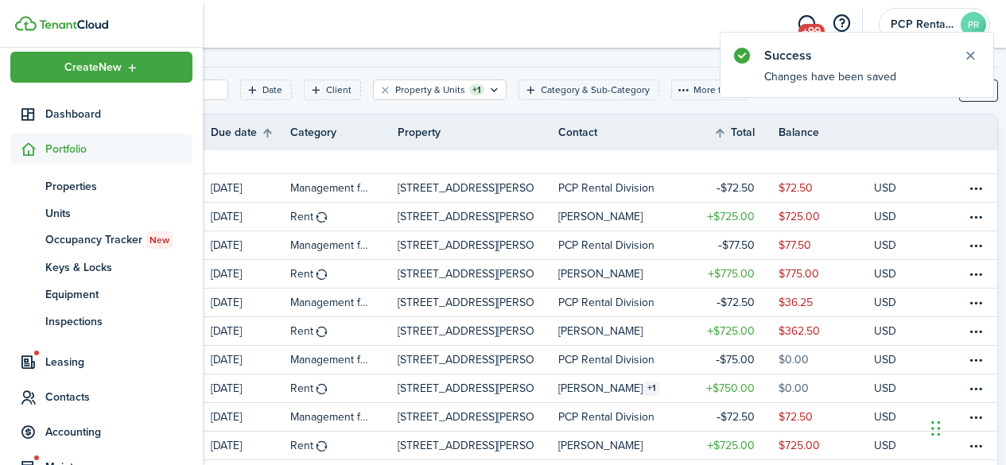
scroll to position [239, 0]
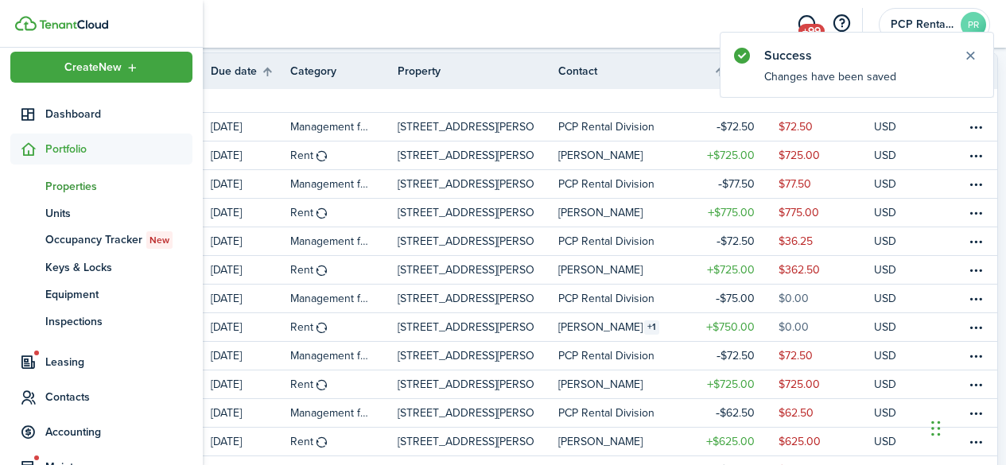
click at [76, 188] on span "Properties" at bounding box center [118, 186] width 147 height 17
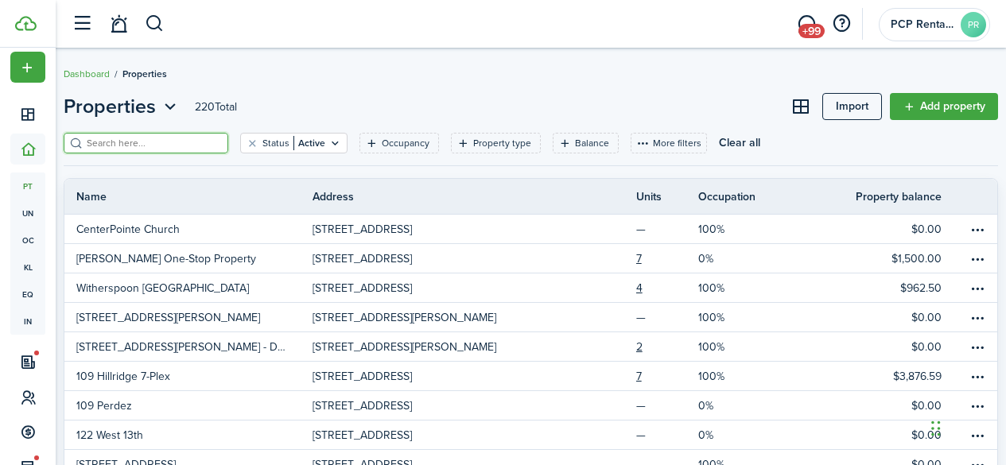
click at [148, 145] on input "search" at bounding box center [153, 143] width 140 height 15
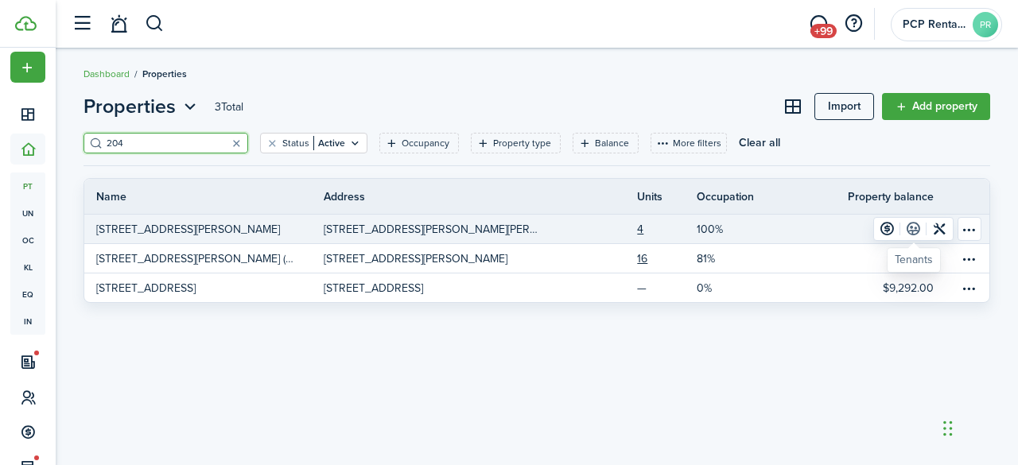
type input "204"
click at [915, 228] on link at bounding box center [913, 229] width 26 height 22
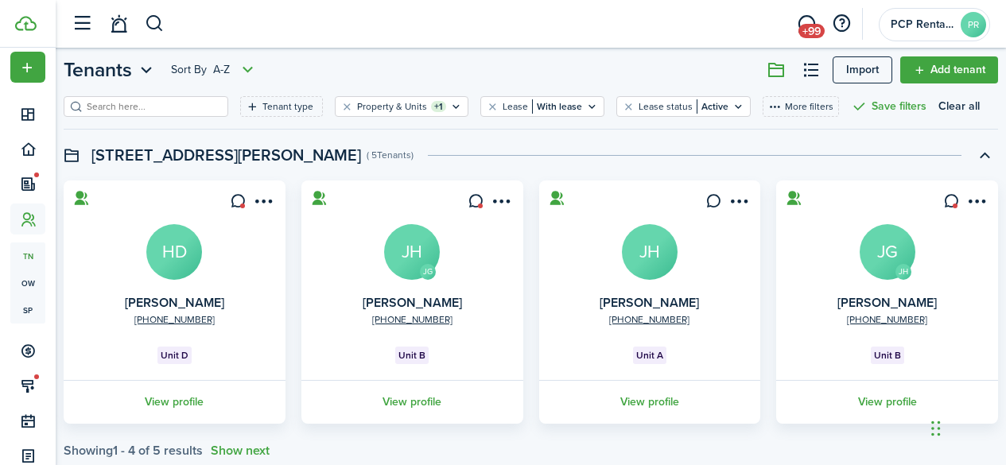
scroll to position [73, 0]
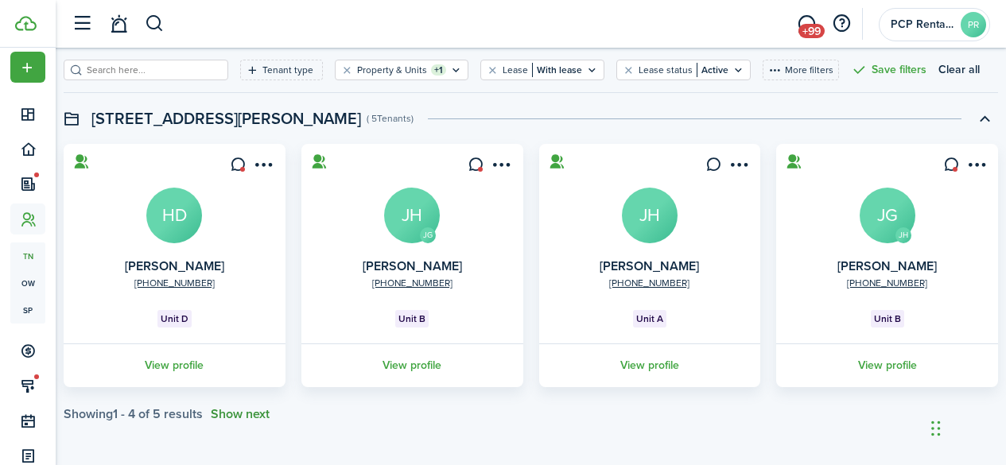
click at [254, 410] on button "Show next" at bounding box center [240, 414] width 59 height 14
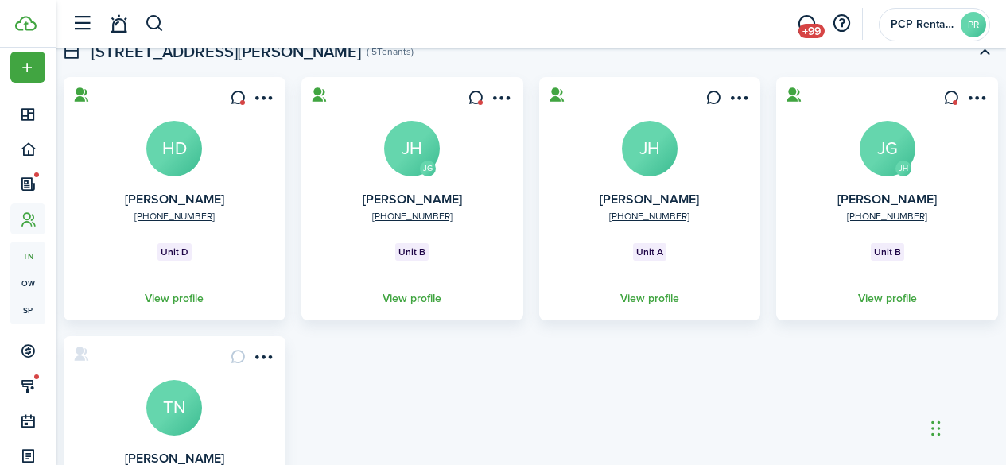
scroll to position [332, 0]
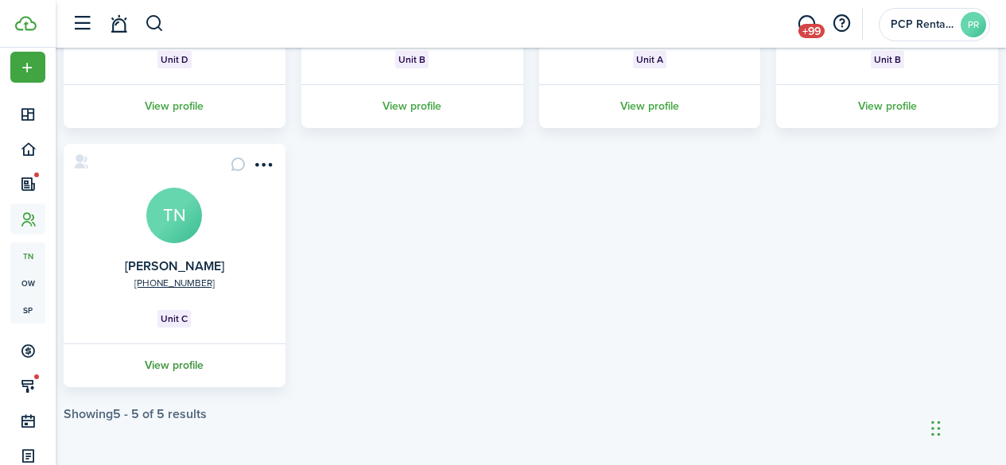
click at [198, 366] on link "View profile" at bounding box center [174, 366] width 227 height 44
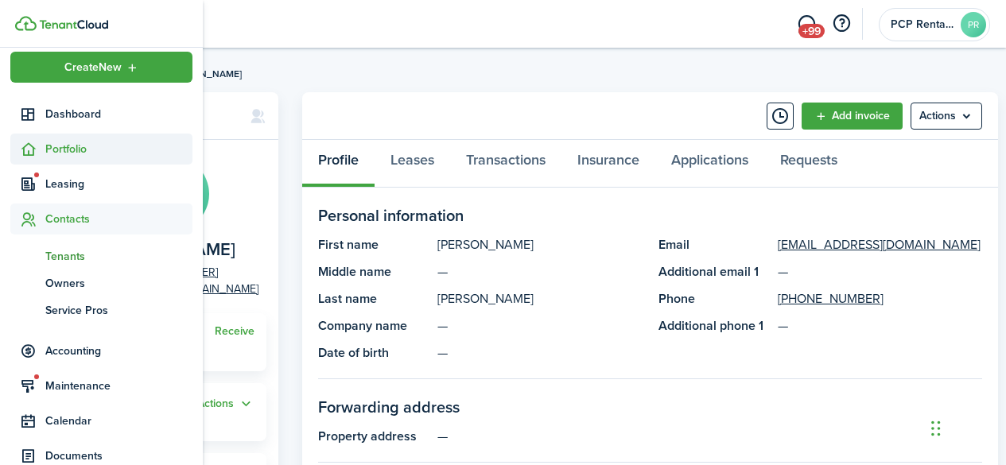
click at [62, 154] on span "Portfolio" at bounding box center [118, 149] width 147 height 17
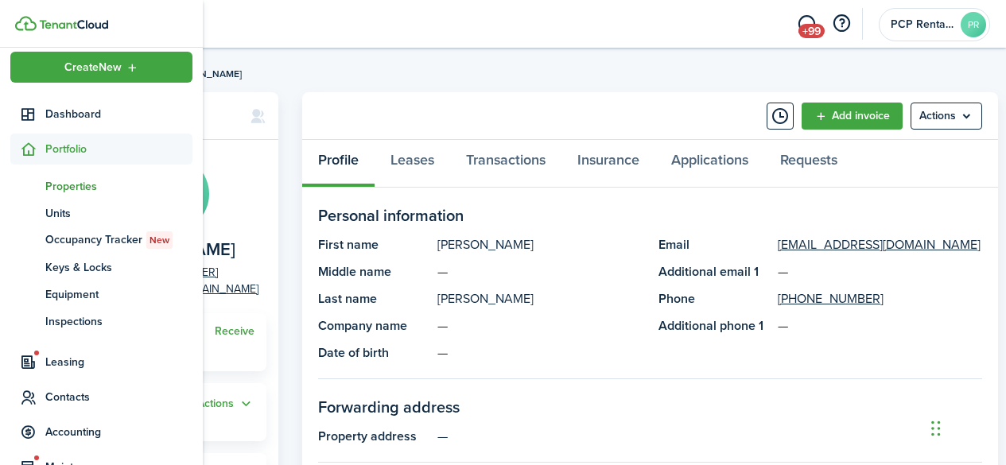
click at [57, 186] on span "Properties" at bounding box center [118, 186] width 147 height 17
